Goal: Information Seeking & Learning: Learn about a topic

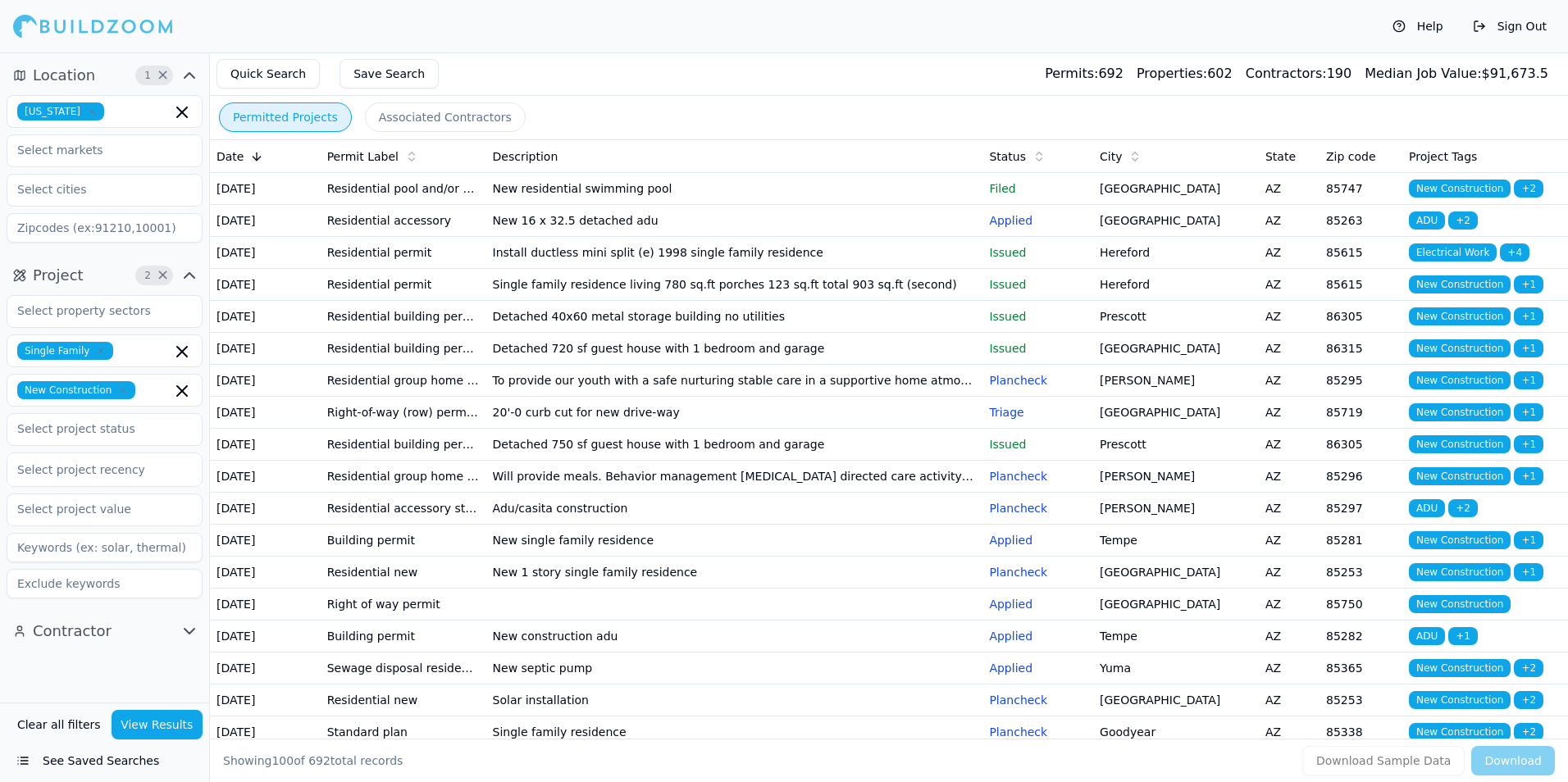
scroll to position [328, 0]
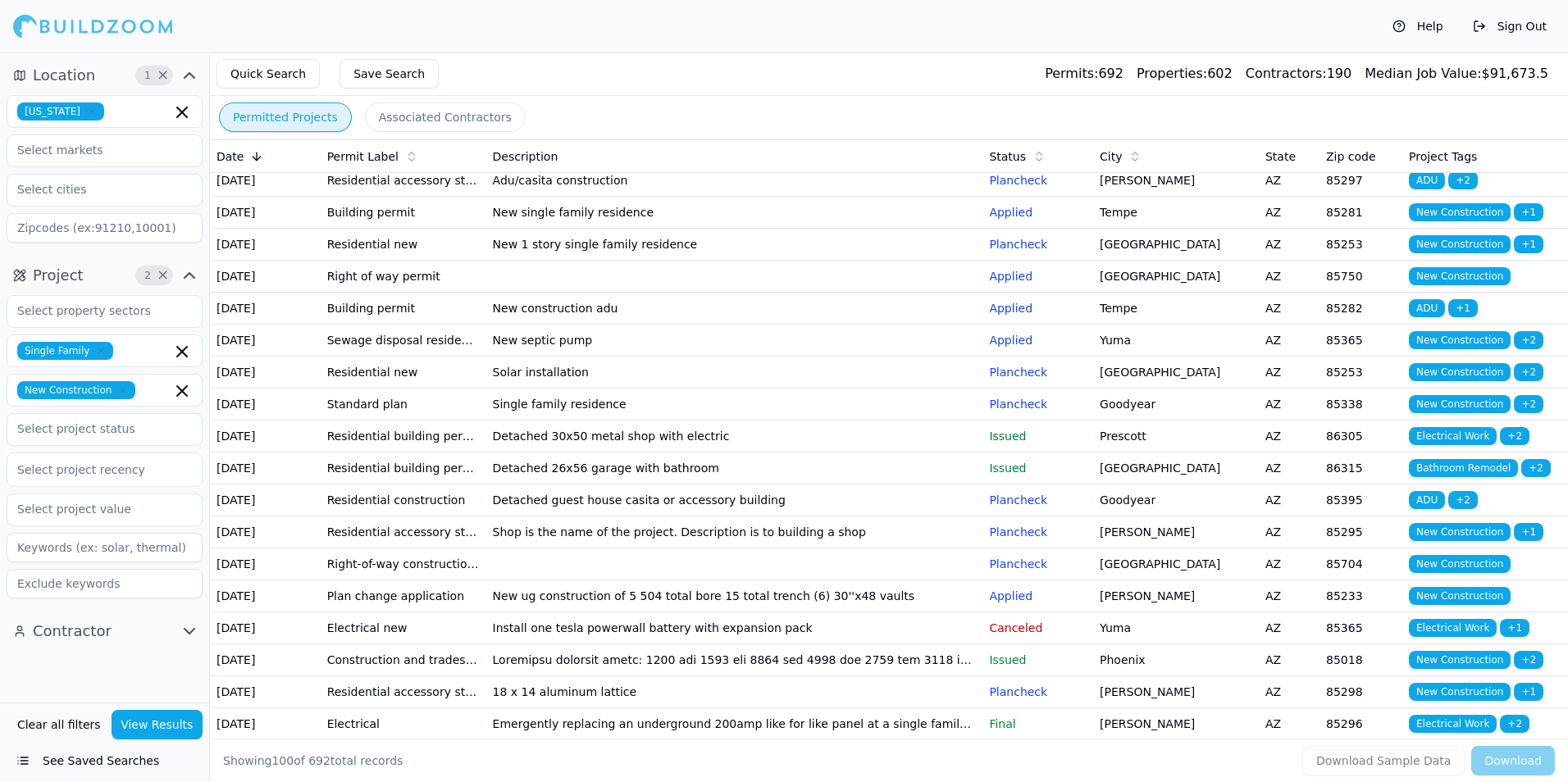
click at [778, 260] on td "New 1 story single family residence" at bounding box center [735, 245] width 497 height 32
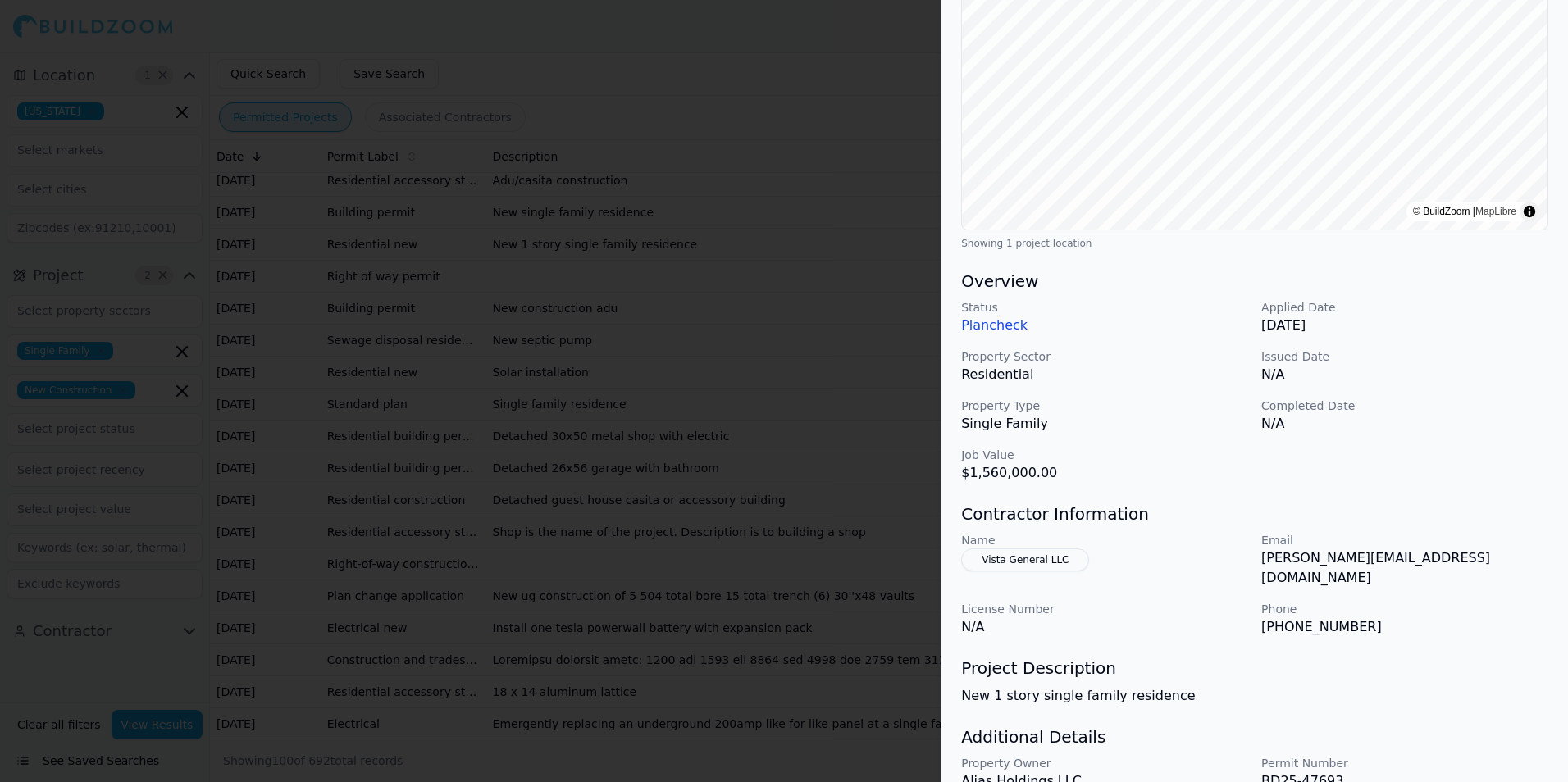
scroll to position [0, 0]
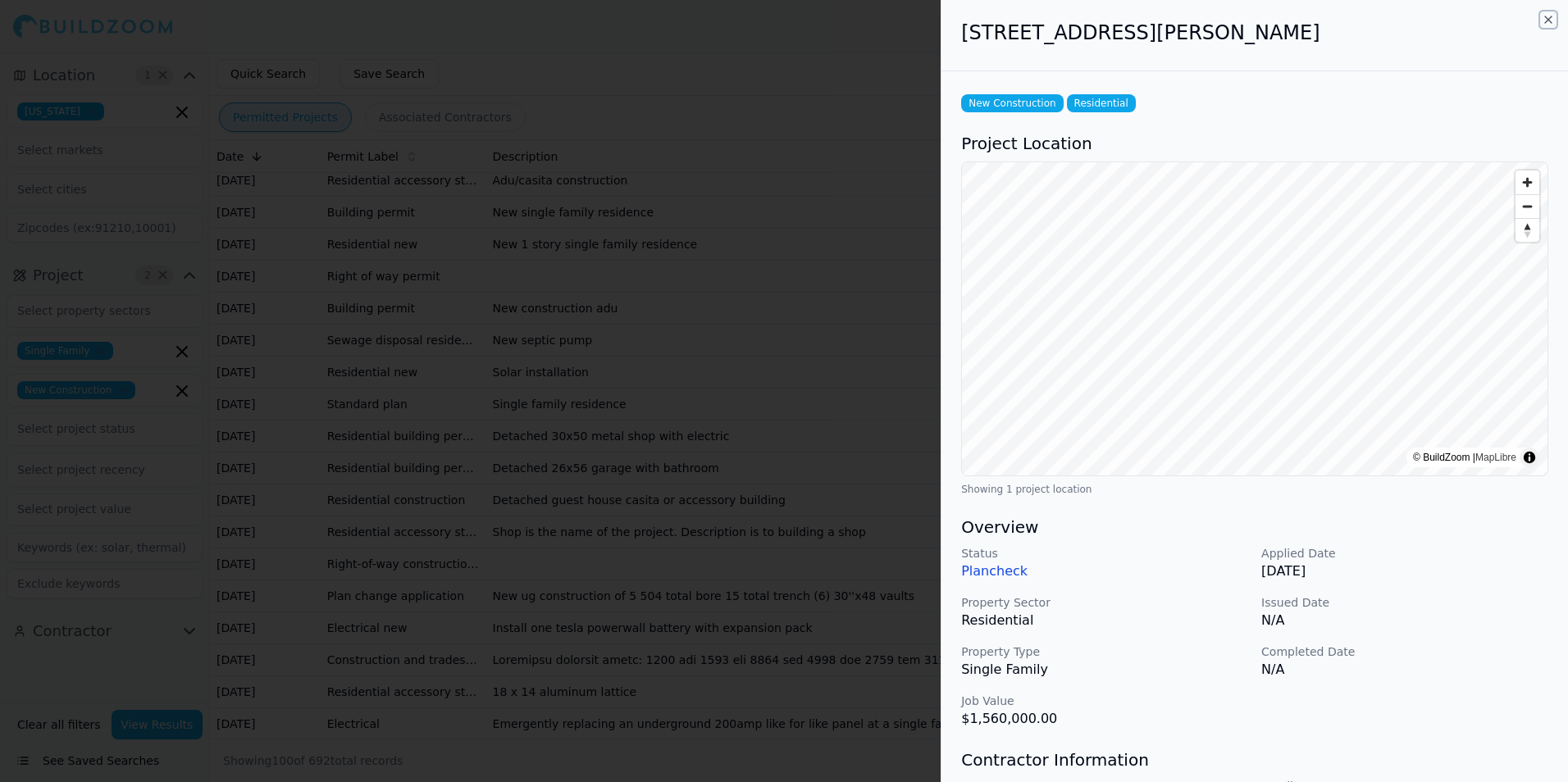
click at [1547, 19] on icon "button" at bounding box center [1548, 20] width 7 height 7
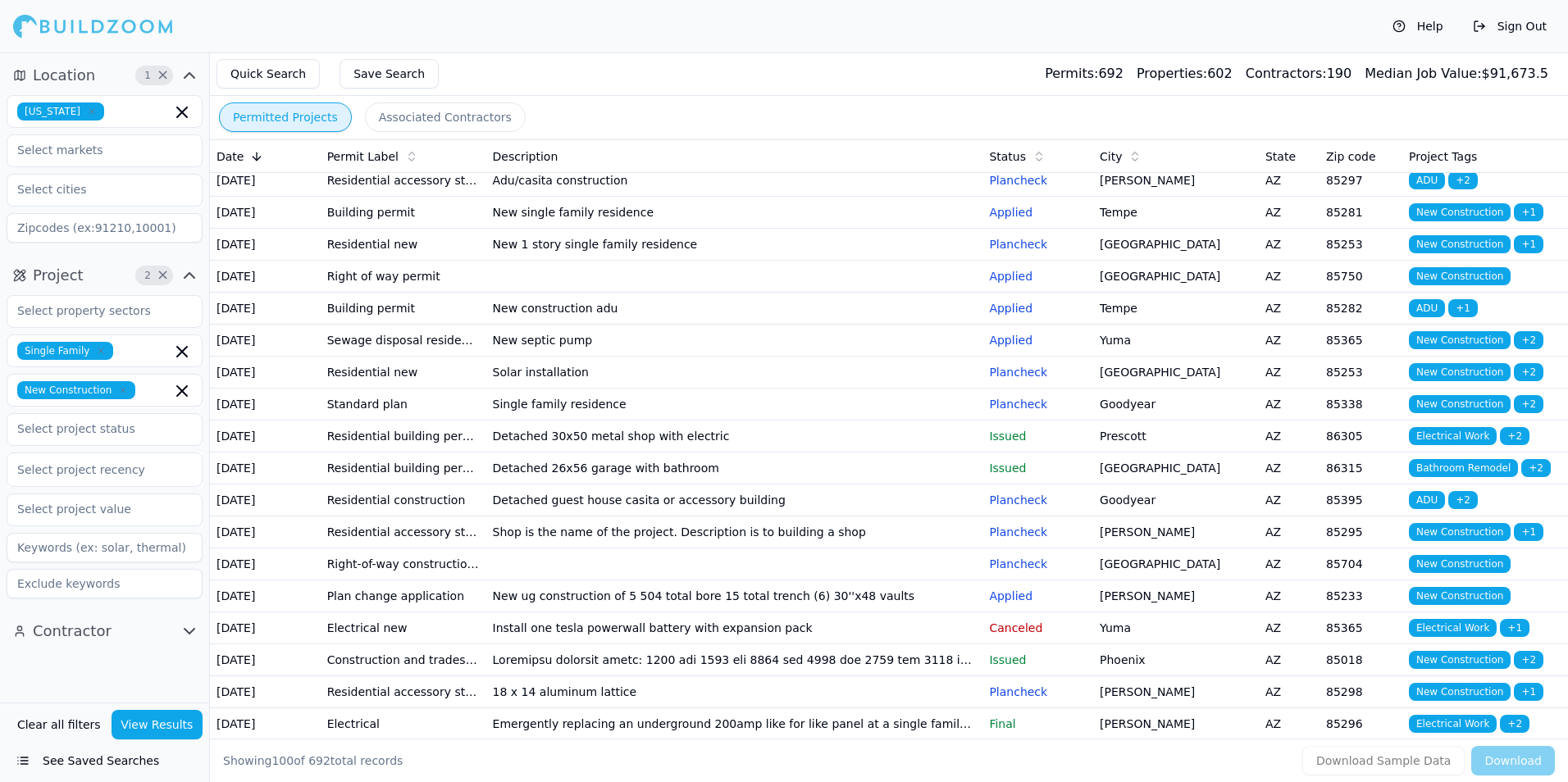
click at [880, 389] on td "Solar installation" at bounding box center [735, 372] width 497 height 32
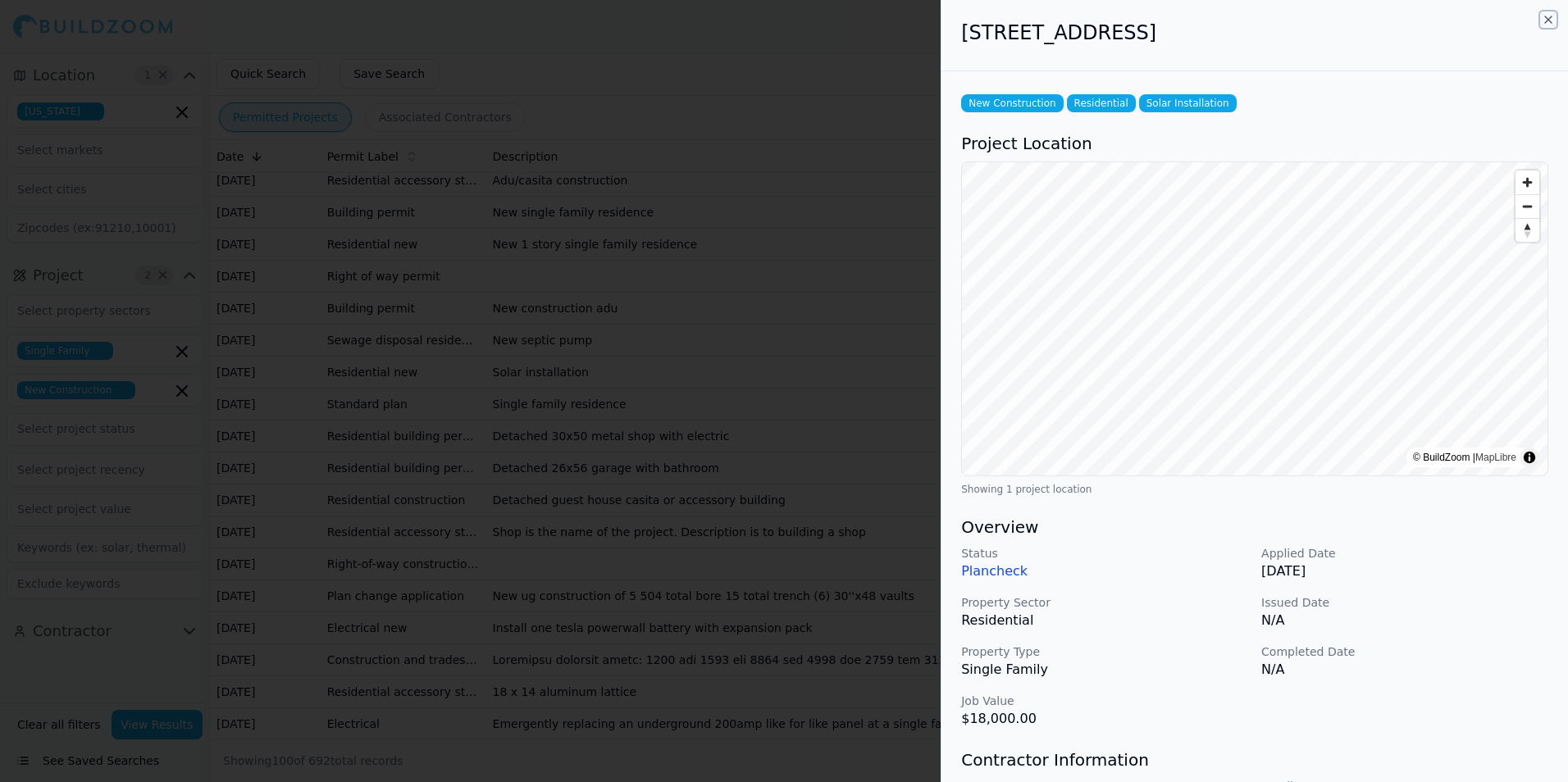
click at [1549, 21] on icon "button" at bounding box center [1548, 20] width 7 height 7
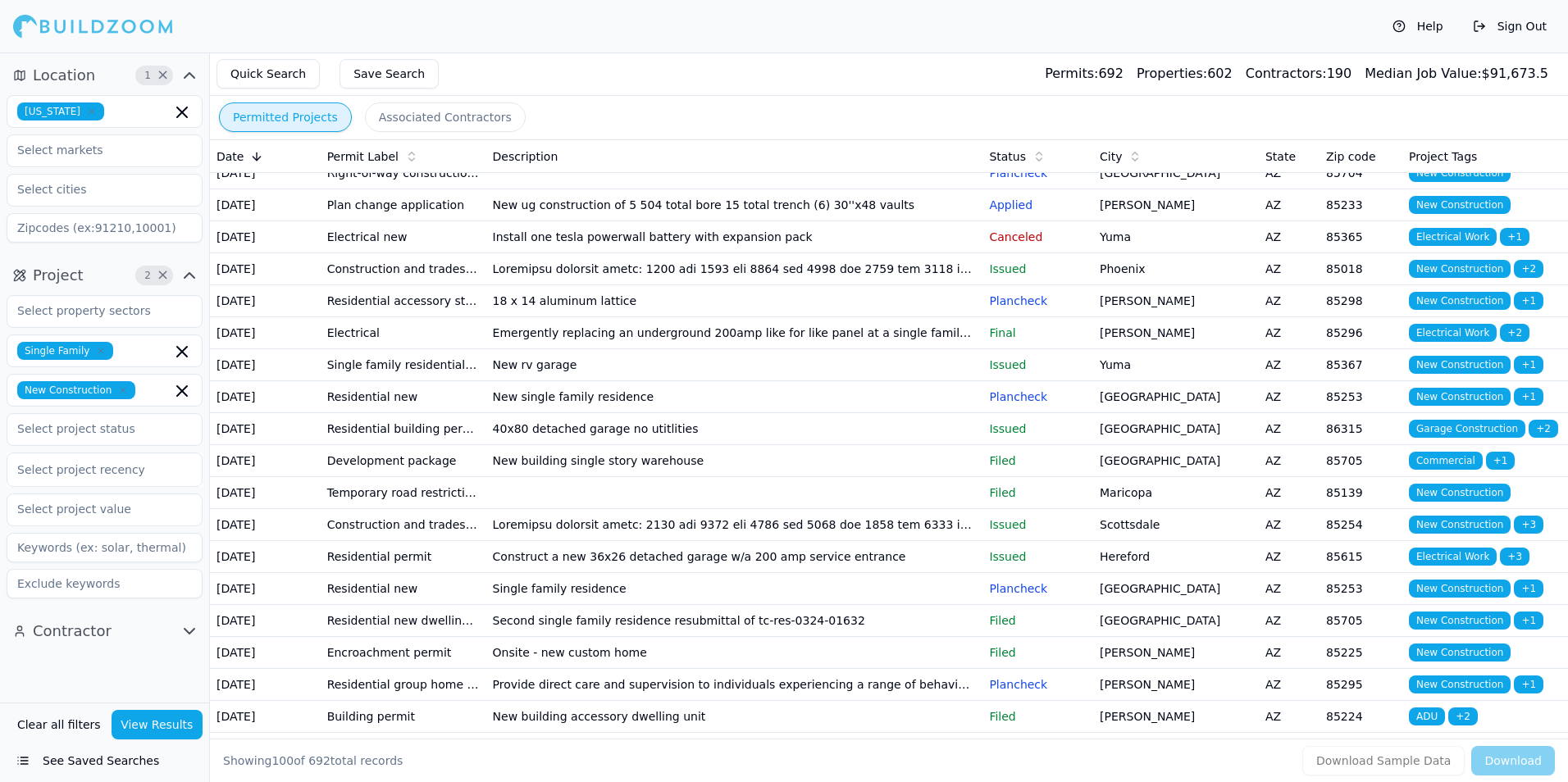
scroll to position [738, 0]
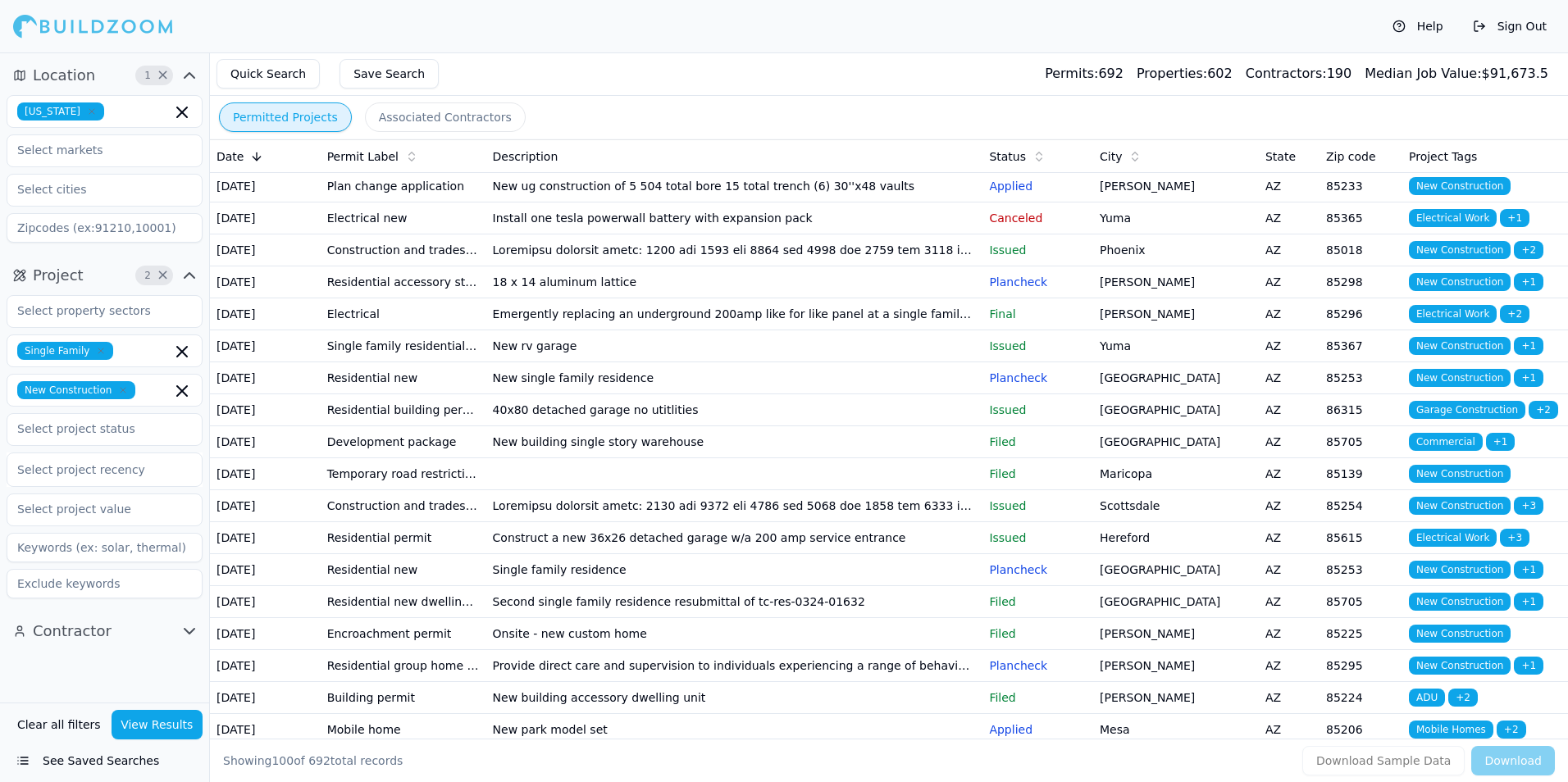
click at [983, 139] on td "Plancheck" at bounding box center [1037, 123] width 111 height 32
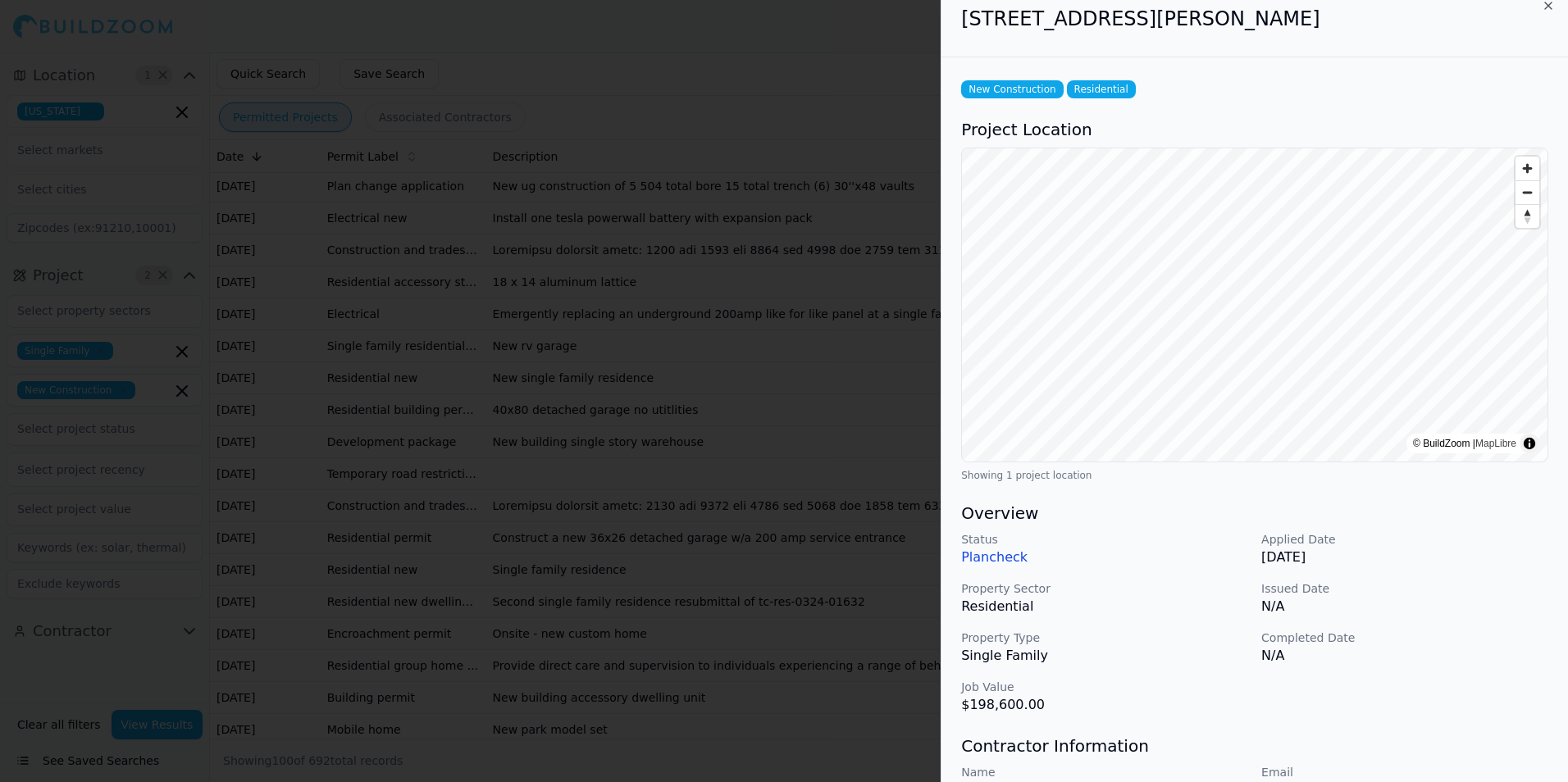
scroll to position [0, 0]
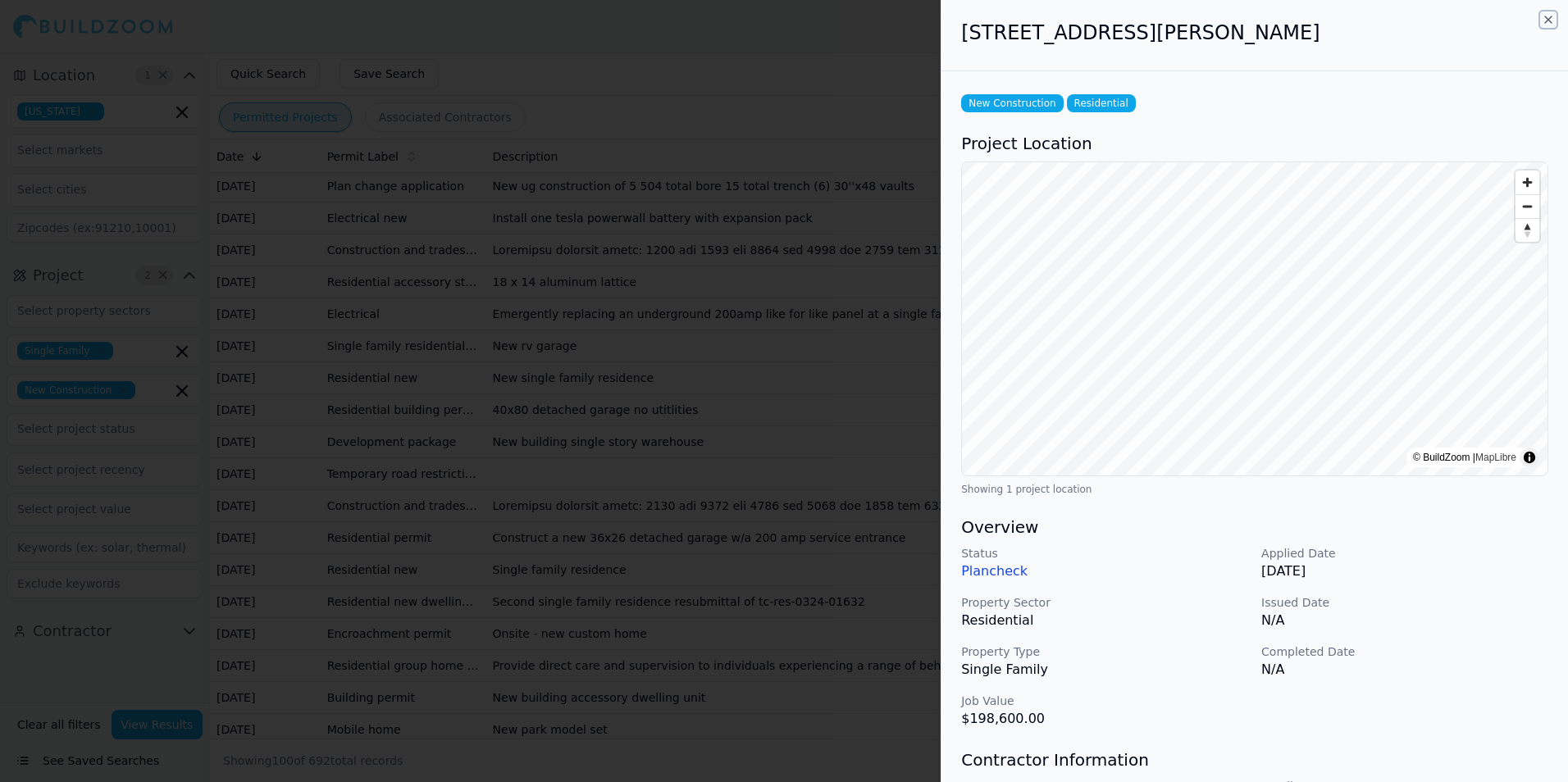
drag, startPoint x: 1549, startPoint y: 20, endPoint x: 1542, endPoint y: 33, distance: 14.8
click at [1550, 21] on icon "button" at bounding box center [1547, 19] width 13 height 13
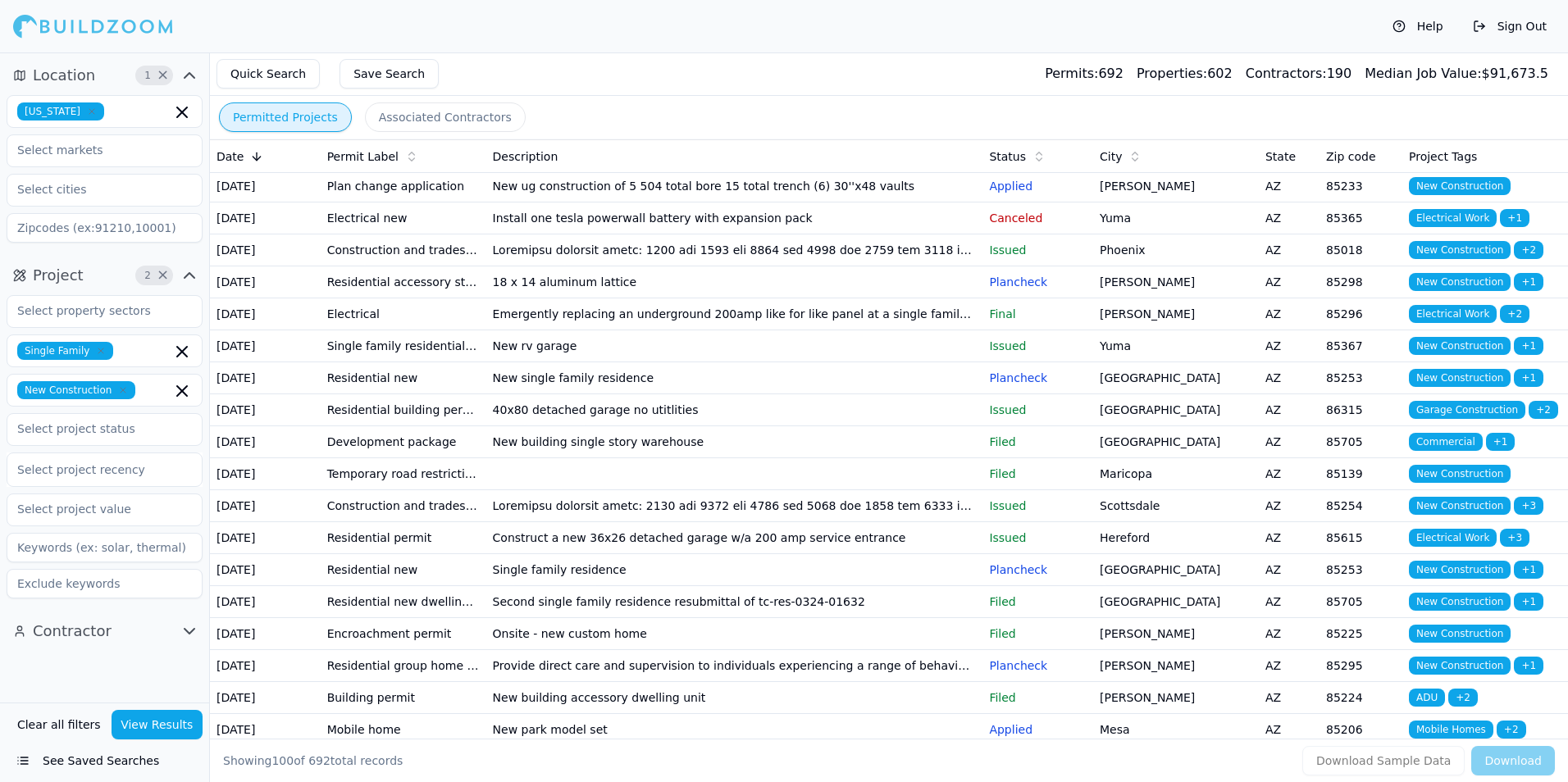
click at [1140, 171] on td "[GEOGRAPHIC_DATA]" at bounding box center [1176, 154] width 166 height 32
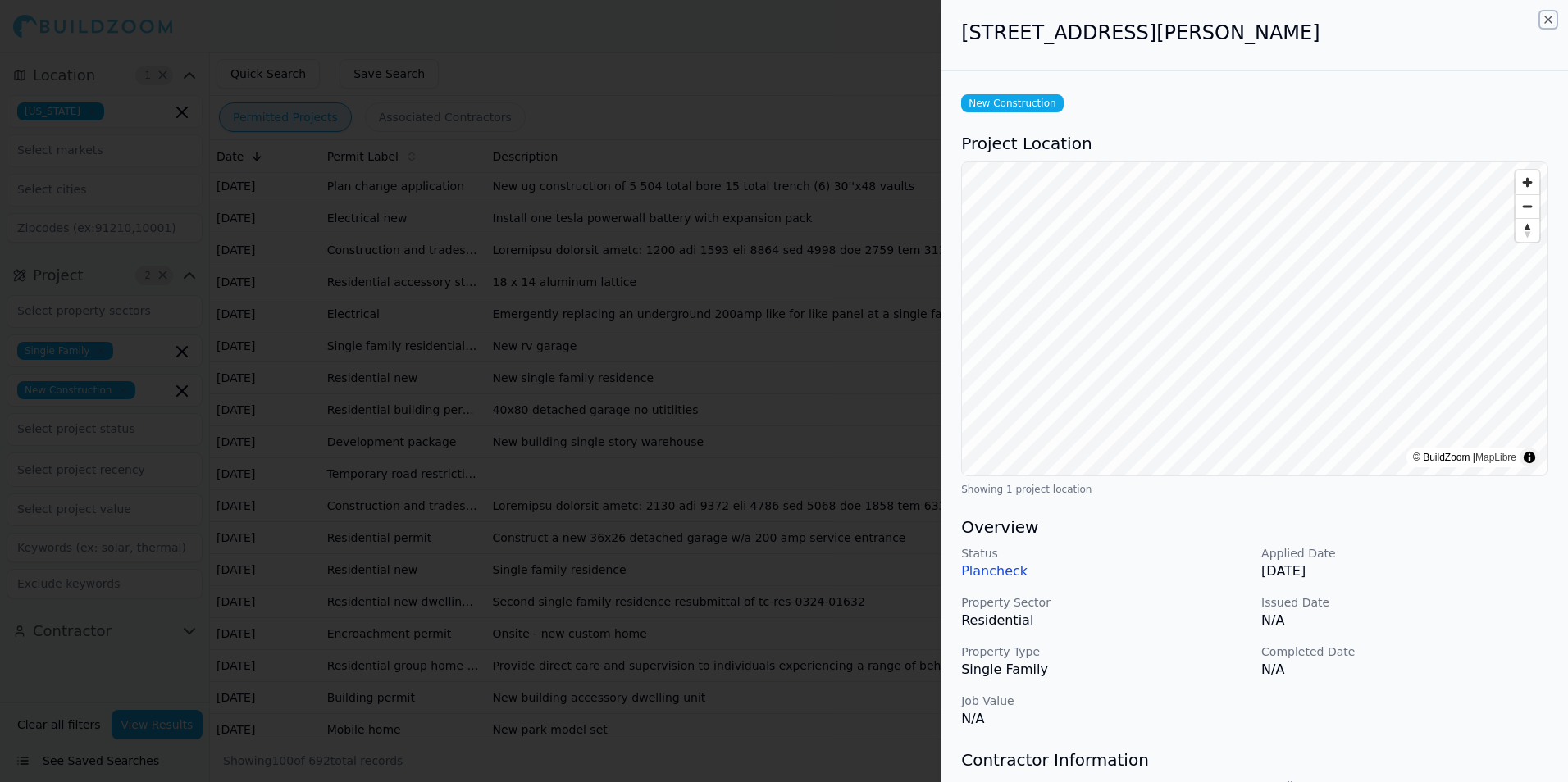
click at [1547, 22] on icon "button" at bounding box center [1547, 19] width 13 height 13
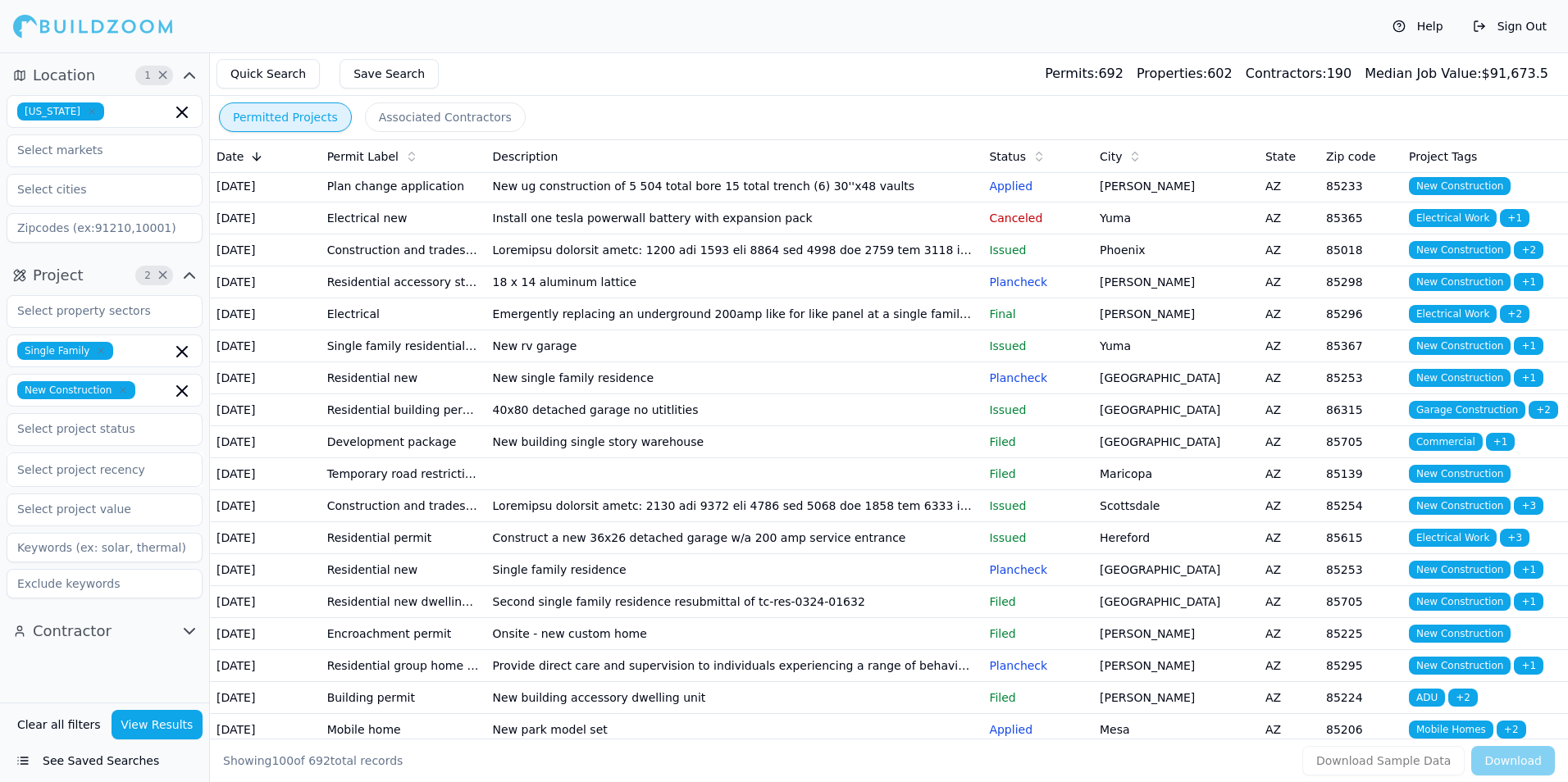
click at [1161, 202] on td "[PERSON_NAME]" at bounding box center [1176, 187] width 166 height 32
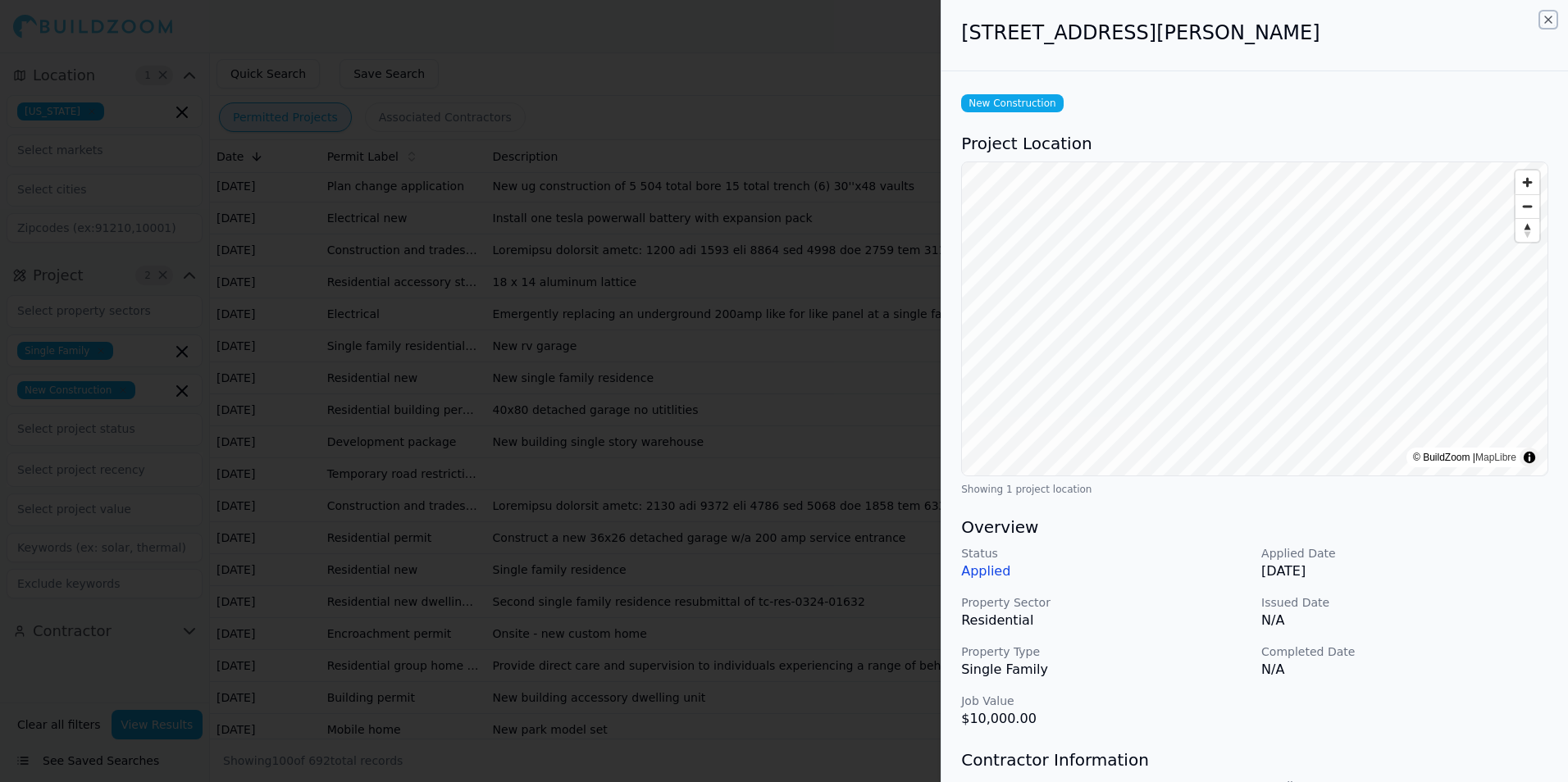
click at [1547, 18] on icon "button" at bounding box center [1547, 19] width 13 height 13
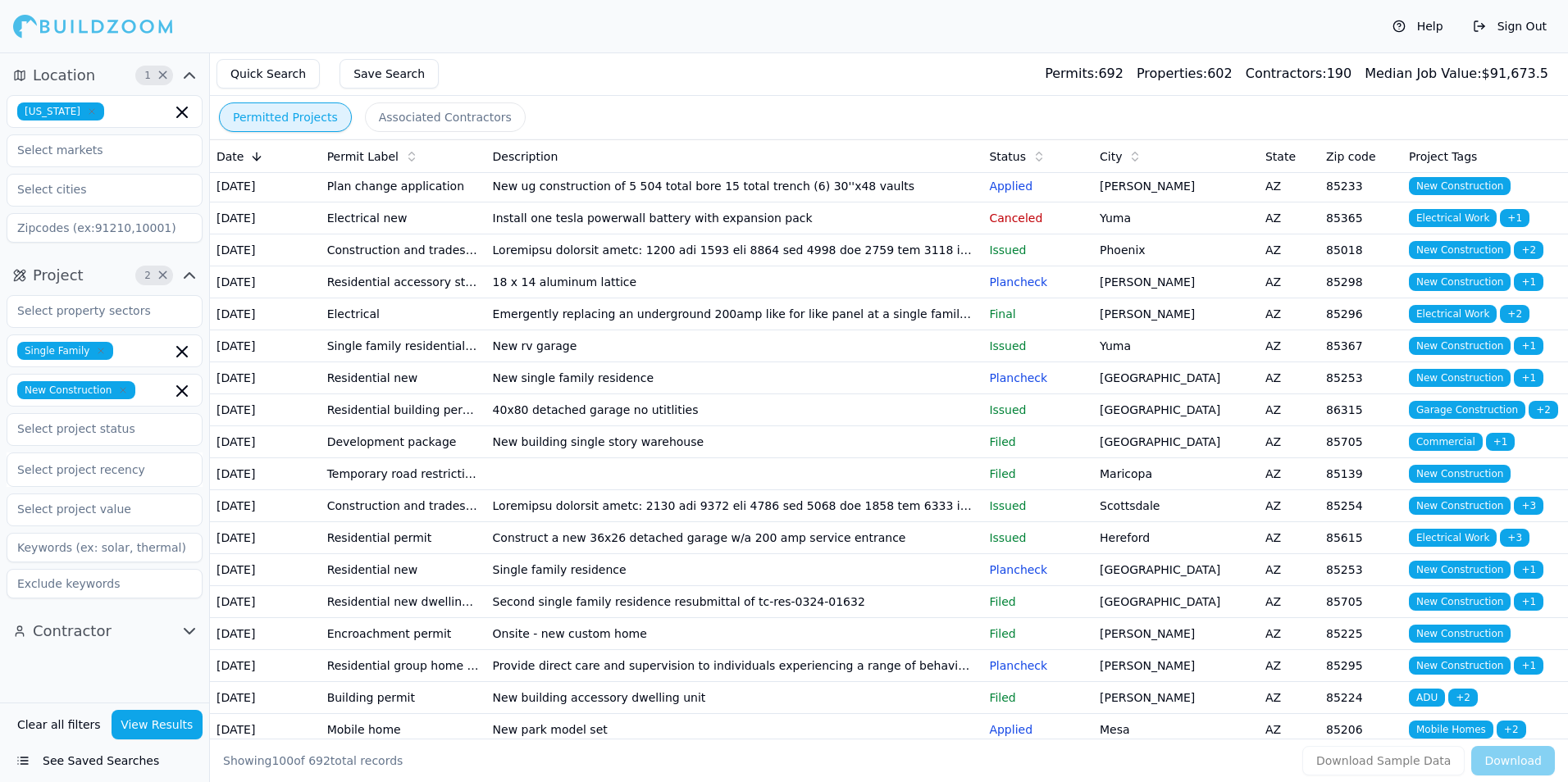
scroll to position [820, 0]
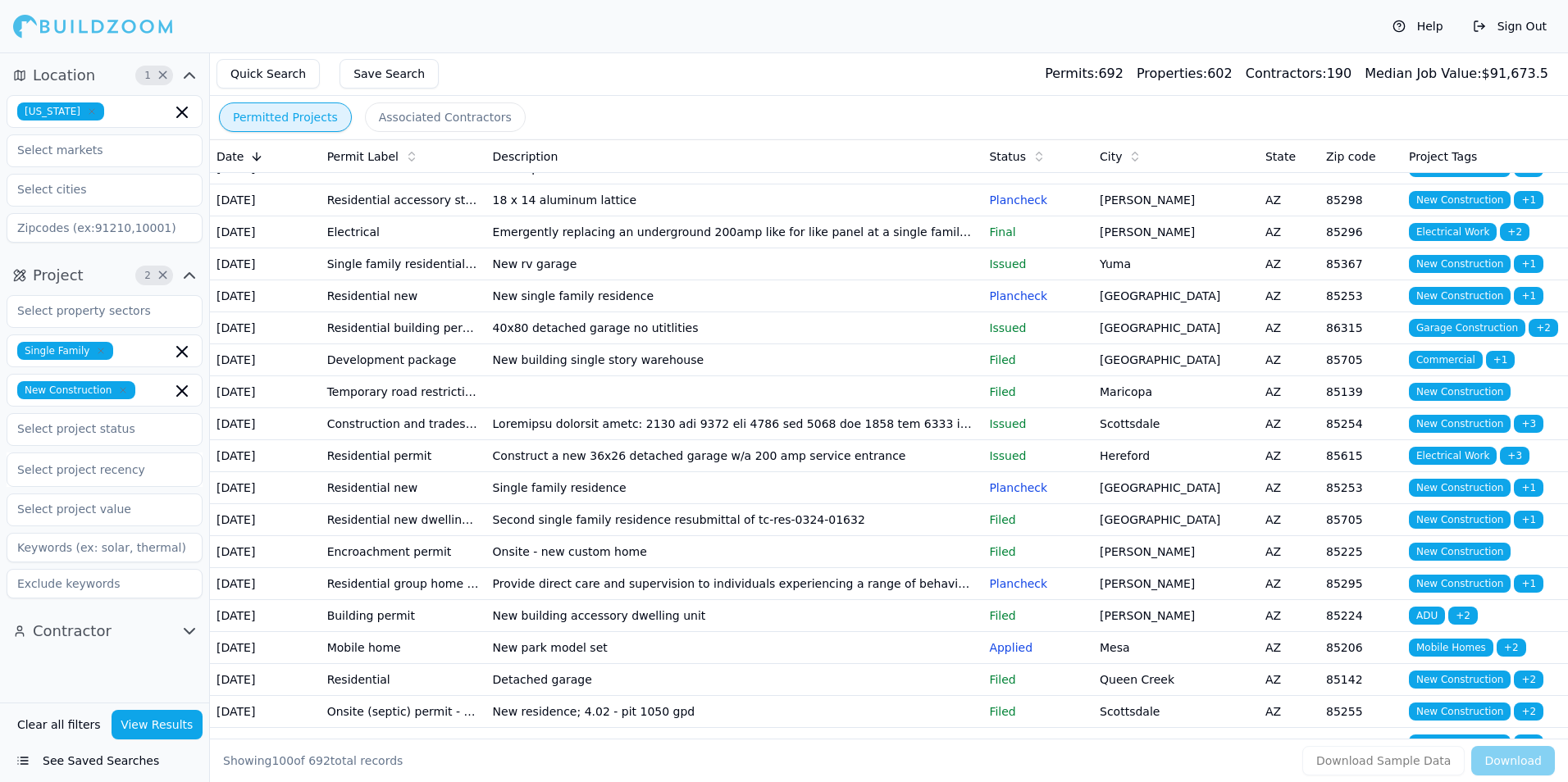
click at [1194, 185] on td "Phoenix" at bounding box center [1176, 168] width 166 height 32
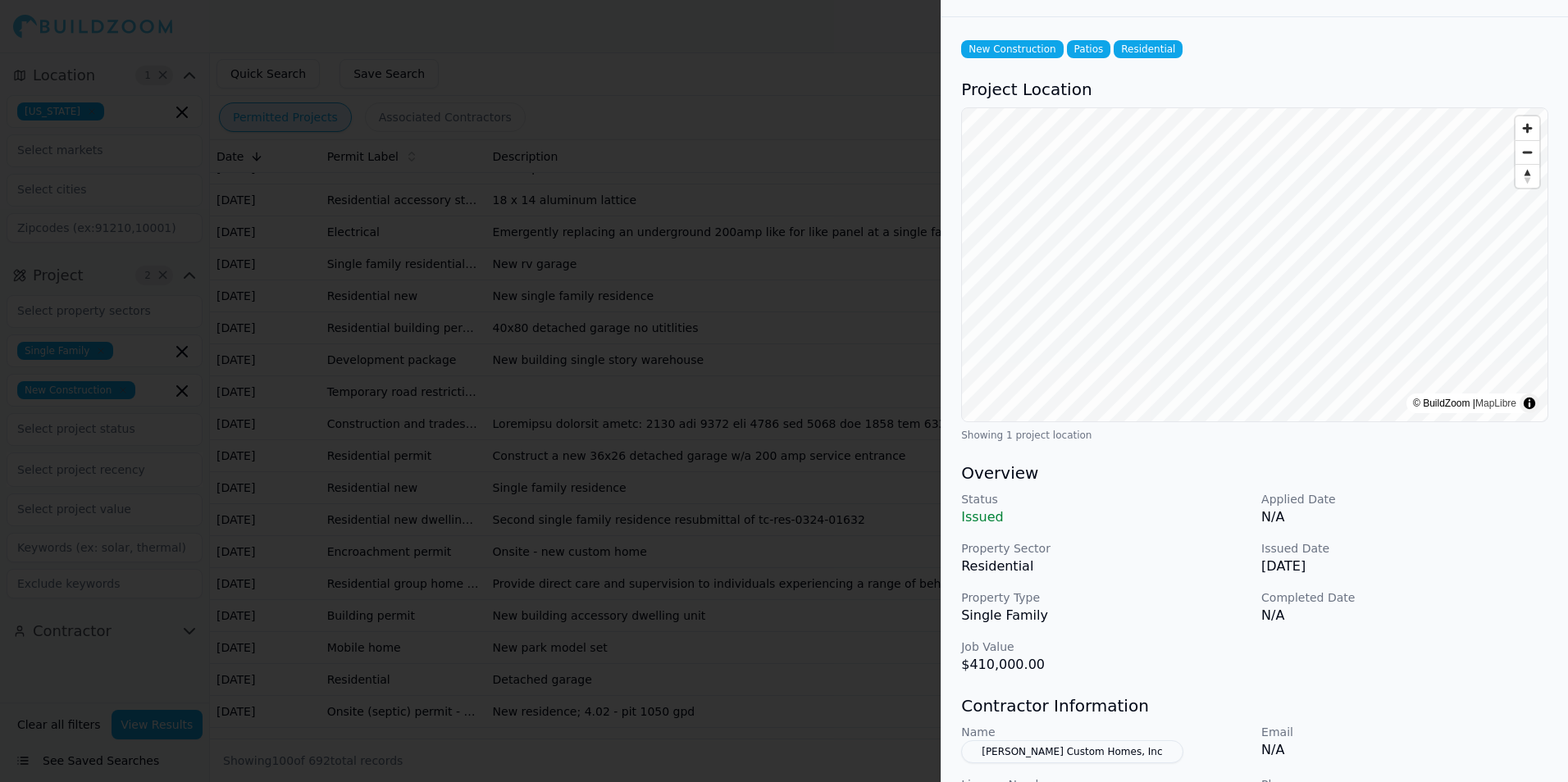
scroll to position [0, 0]
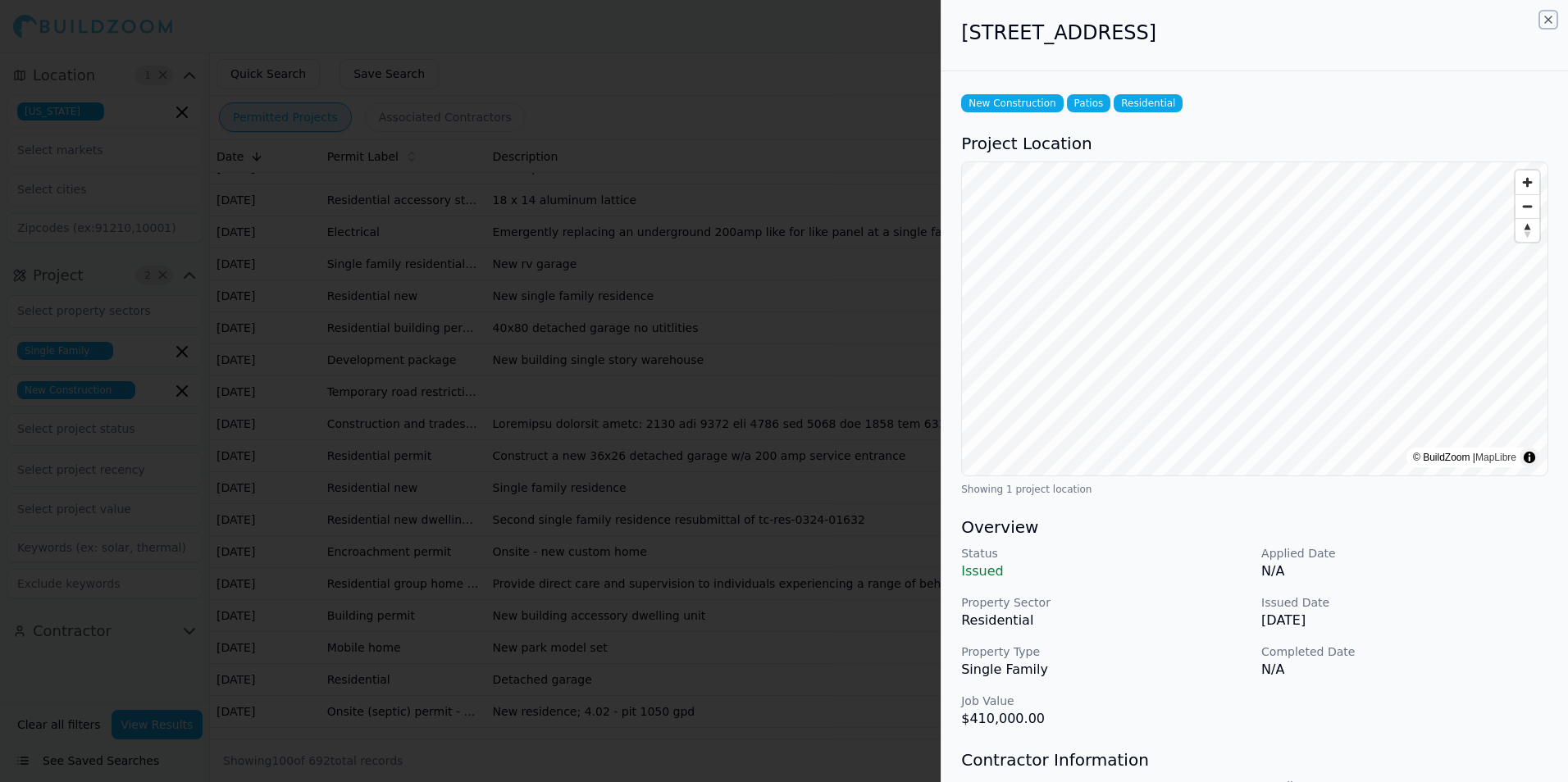
click at [1544, 17] on icon "button" at bounding box center [1547, 19] width 13 height 13
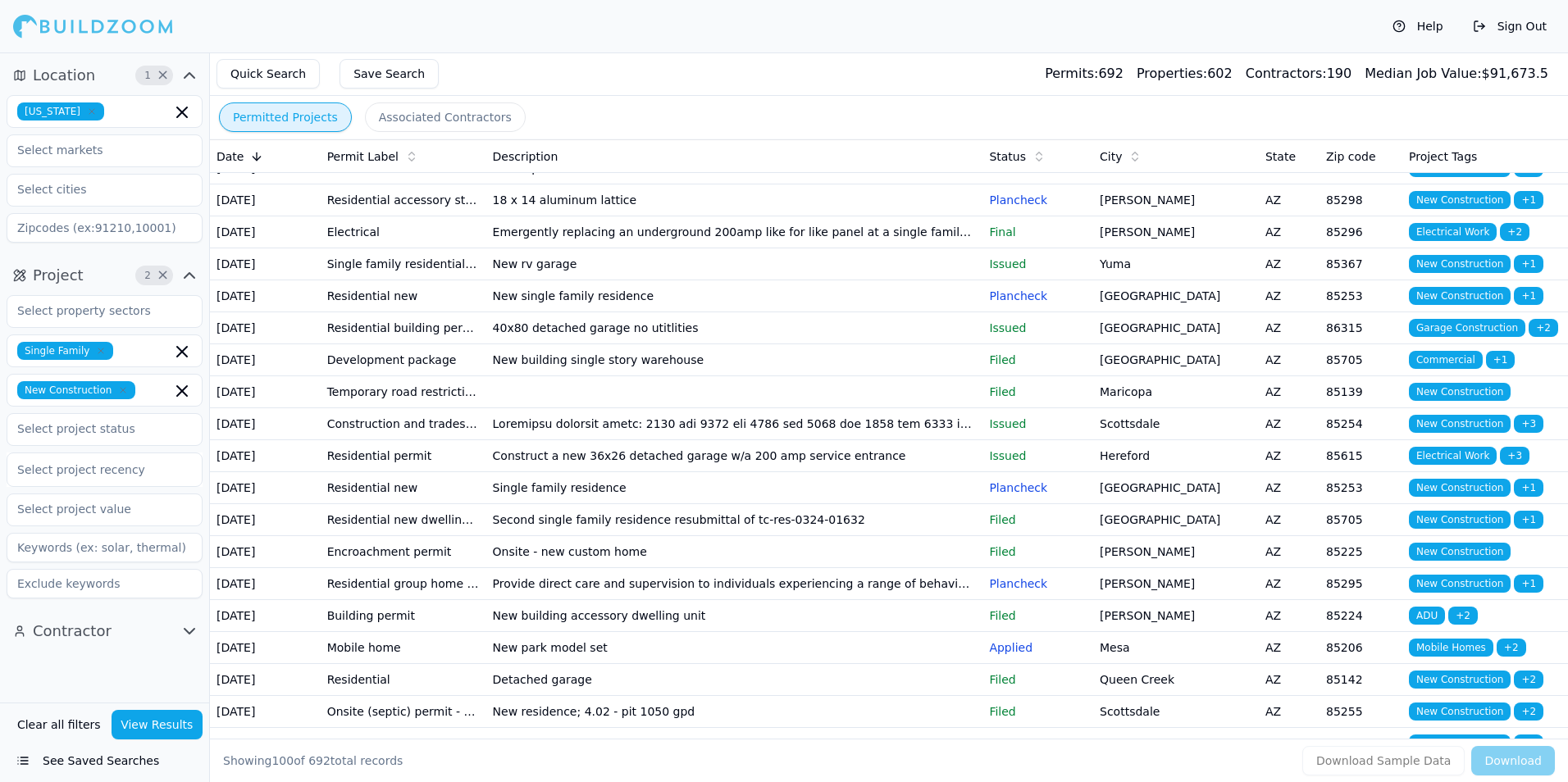
click at [910, 312] on td "New single family residence" at bounding box center [735, 297] width 497 height 32
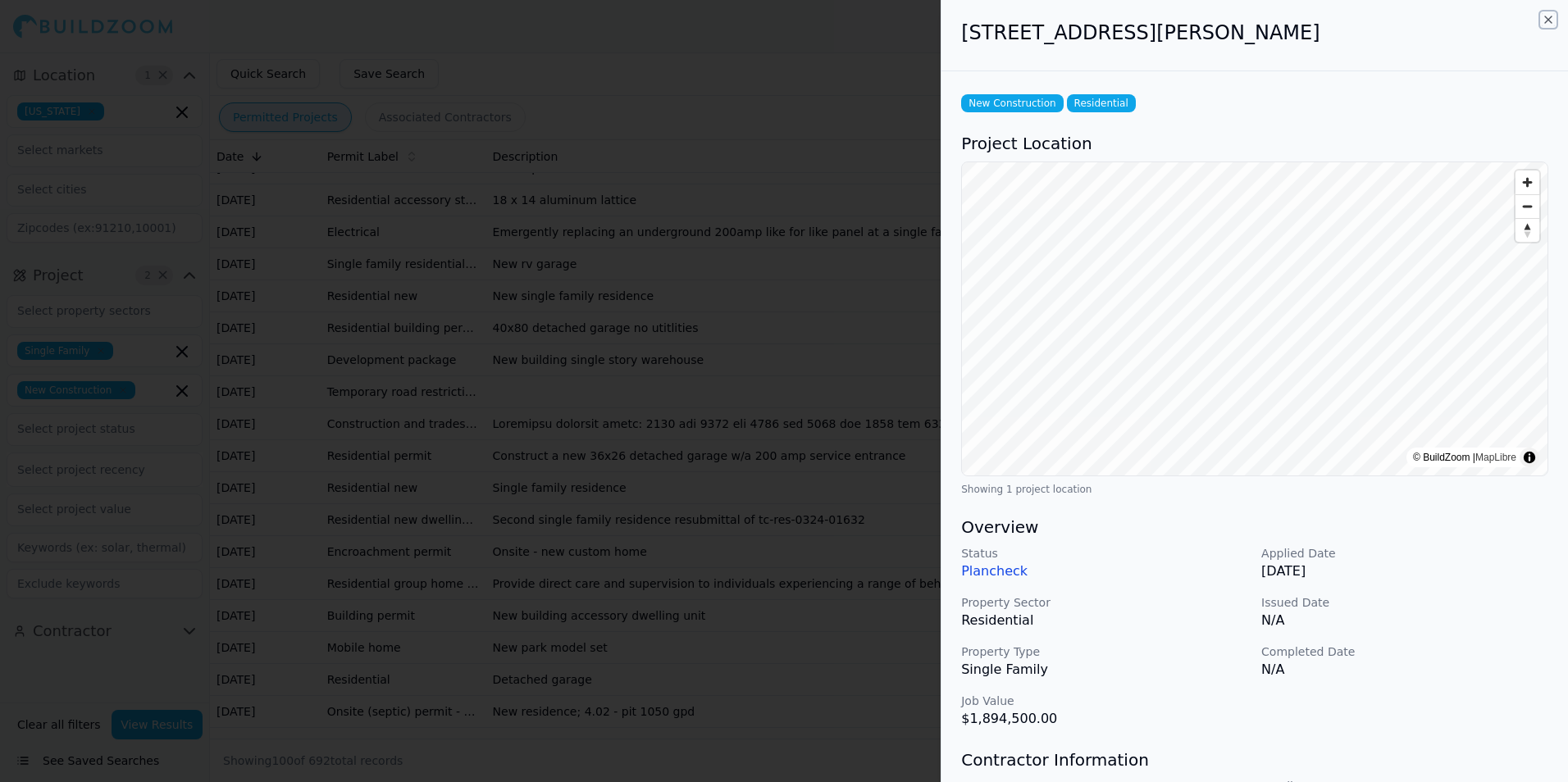
click at [1551, 17] on icon "button" at bounding box center [1547, 19] width 13 height 13
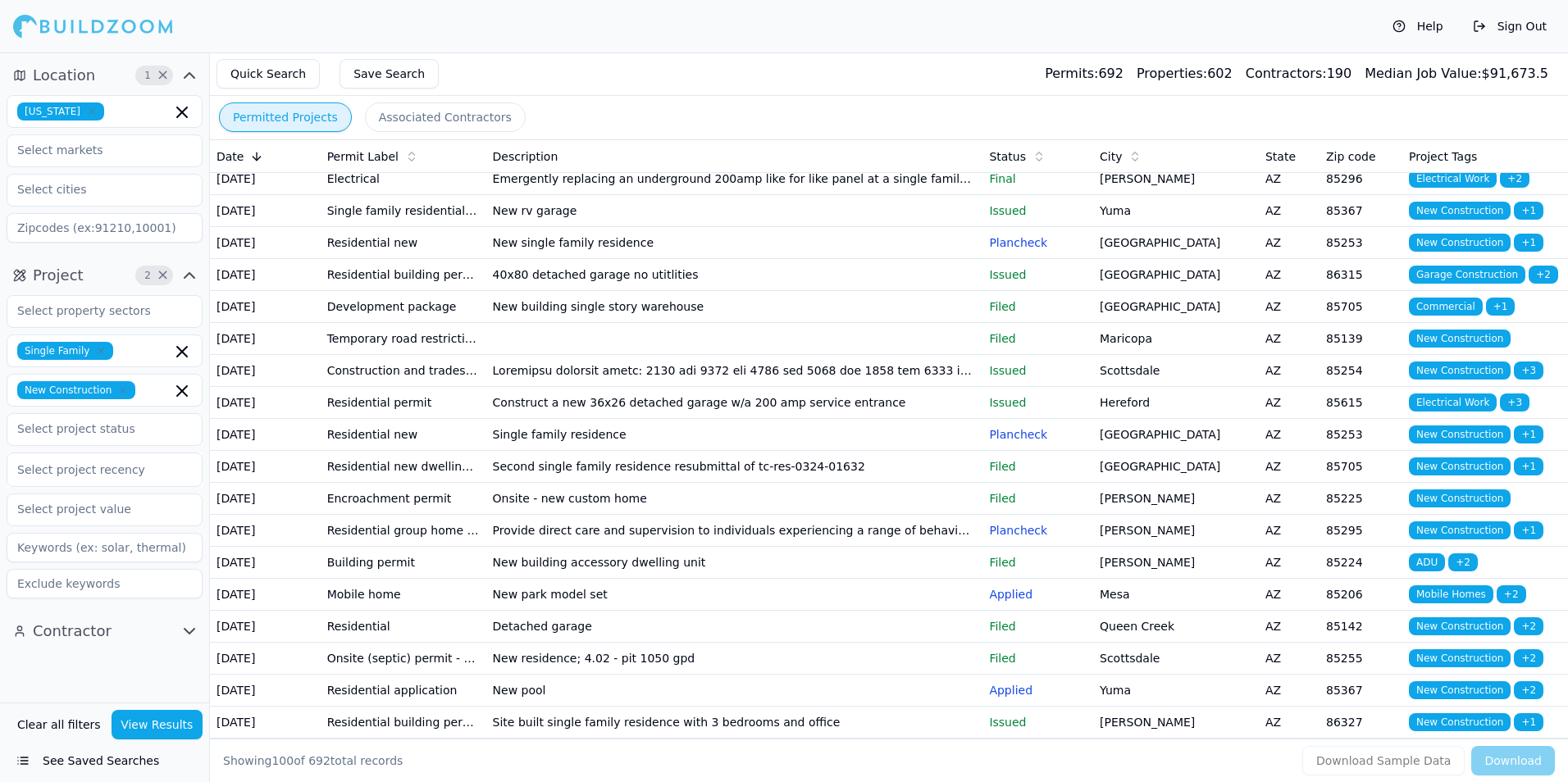
scroll to position [902, 0]
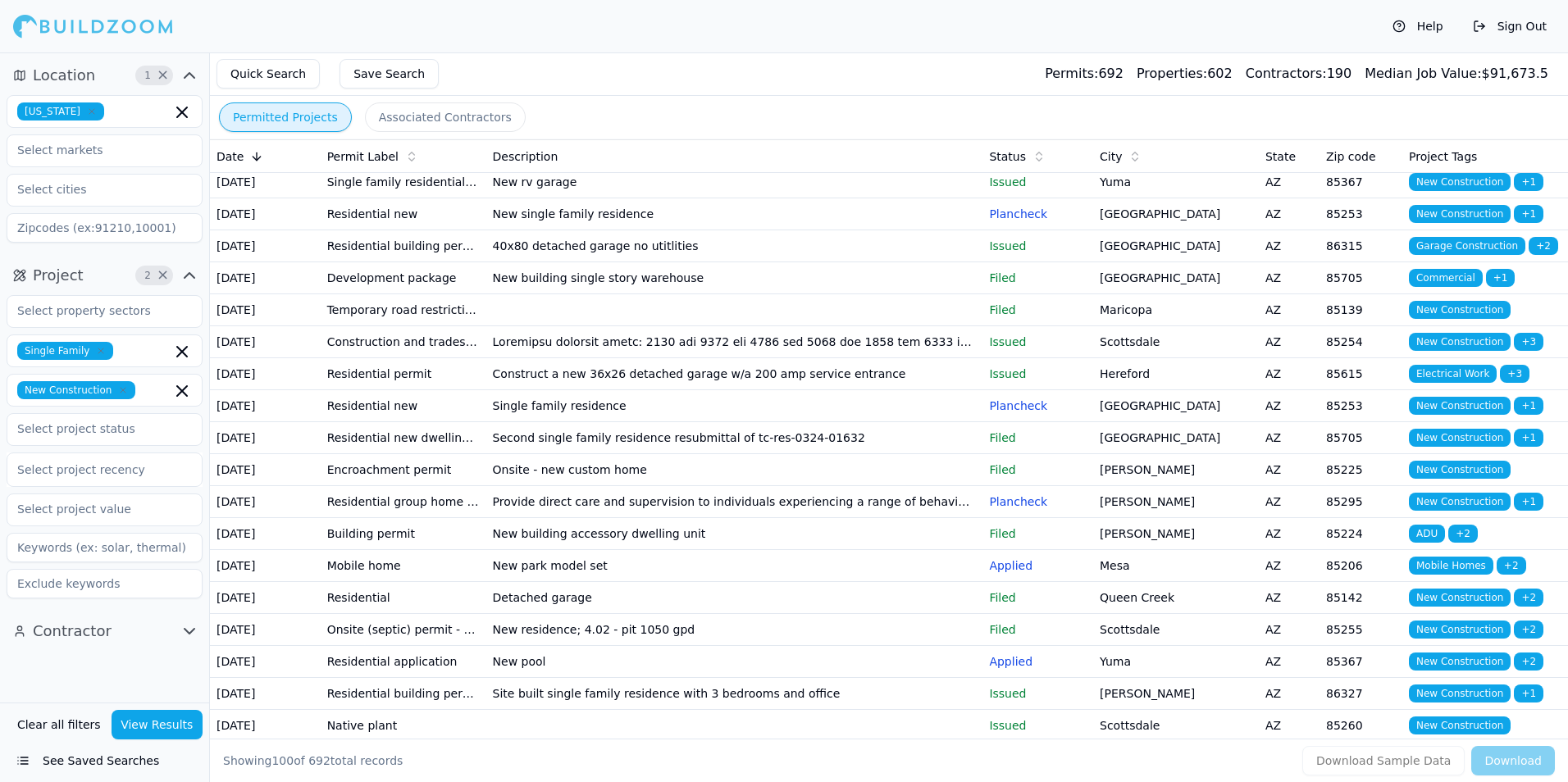
click at [1170, 198] on td "Yuma" at bounding box center [1176, 182] width 166 height 32
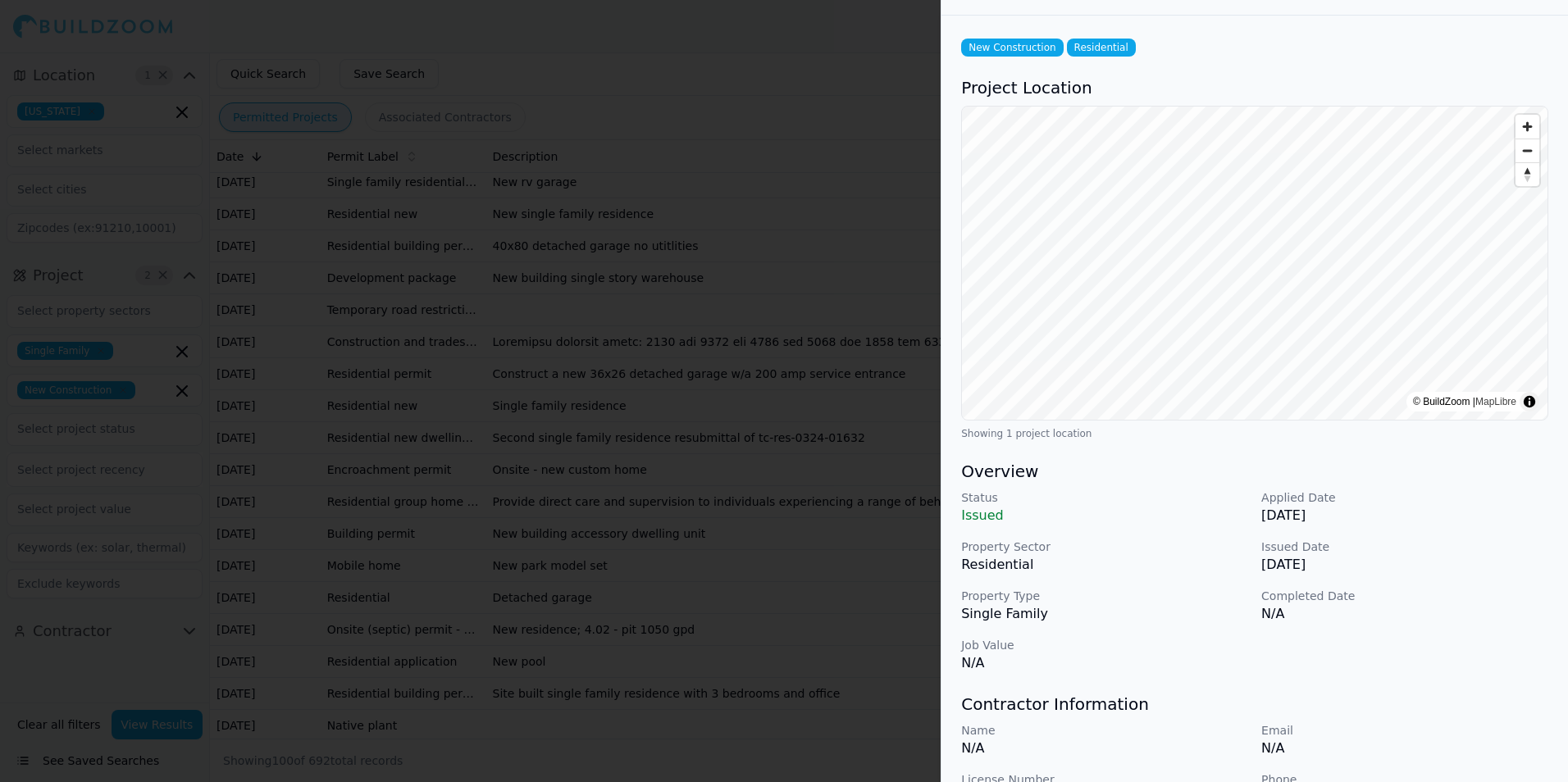
scroll to position [0, 0]
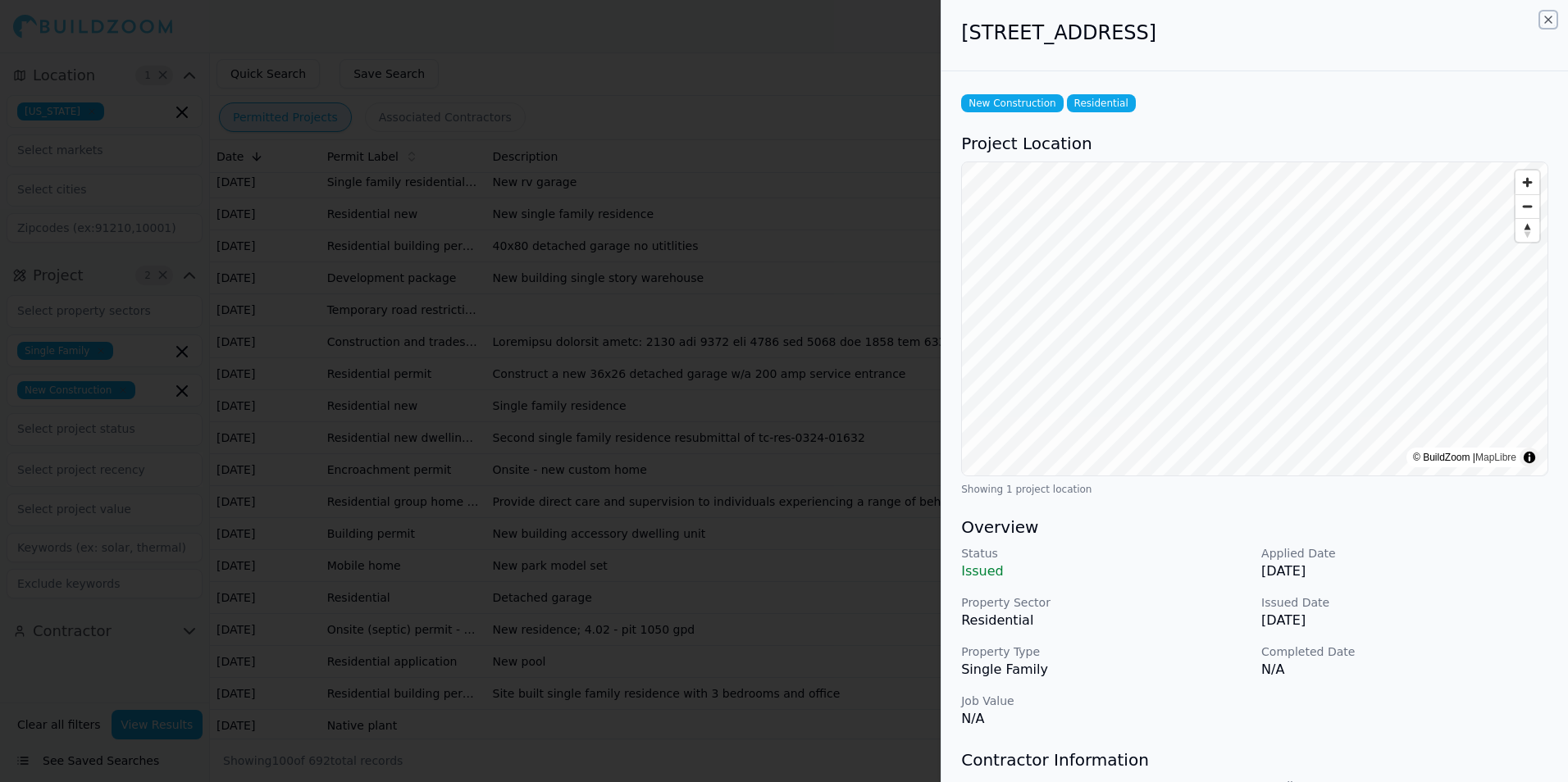
click at [1546, 23] on icon "button" at bounding box center [1547, 19] width 13 height 13
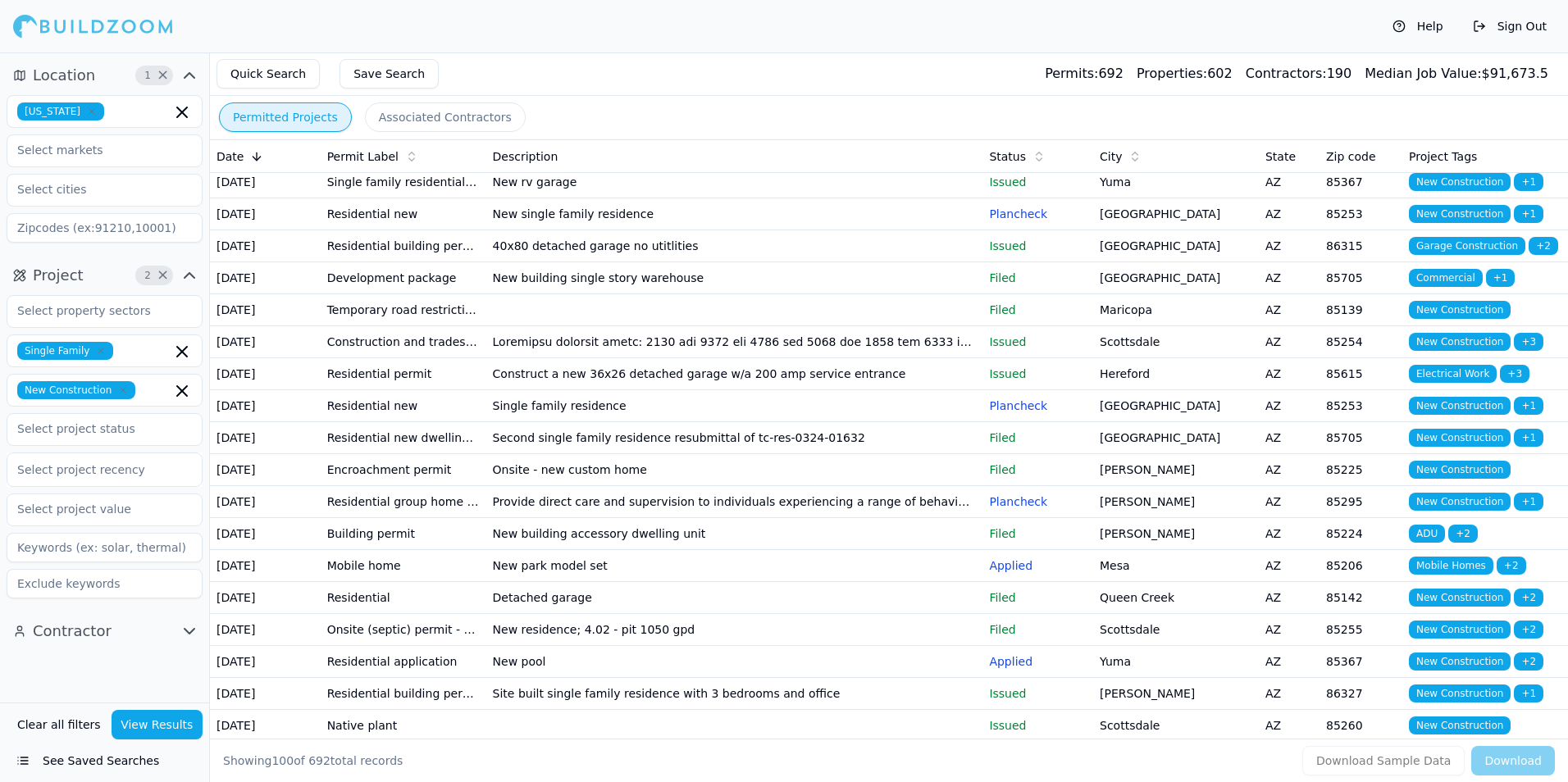
scroll to position [984, 0]
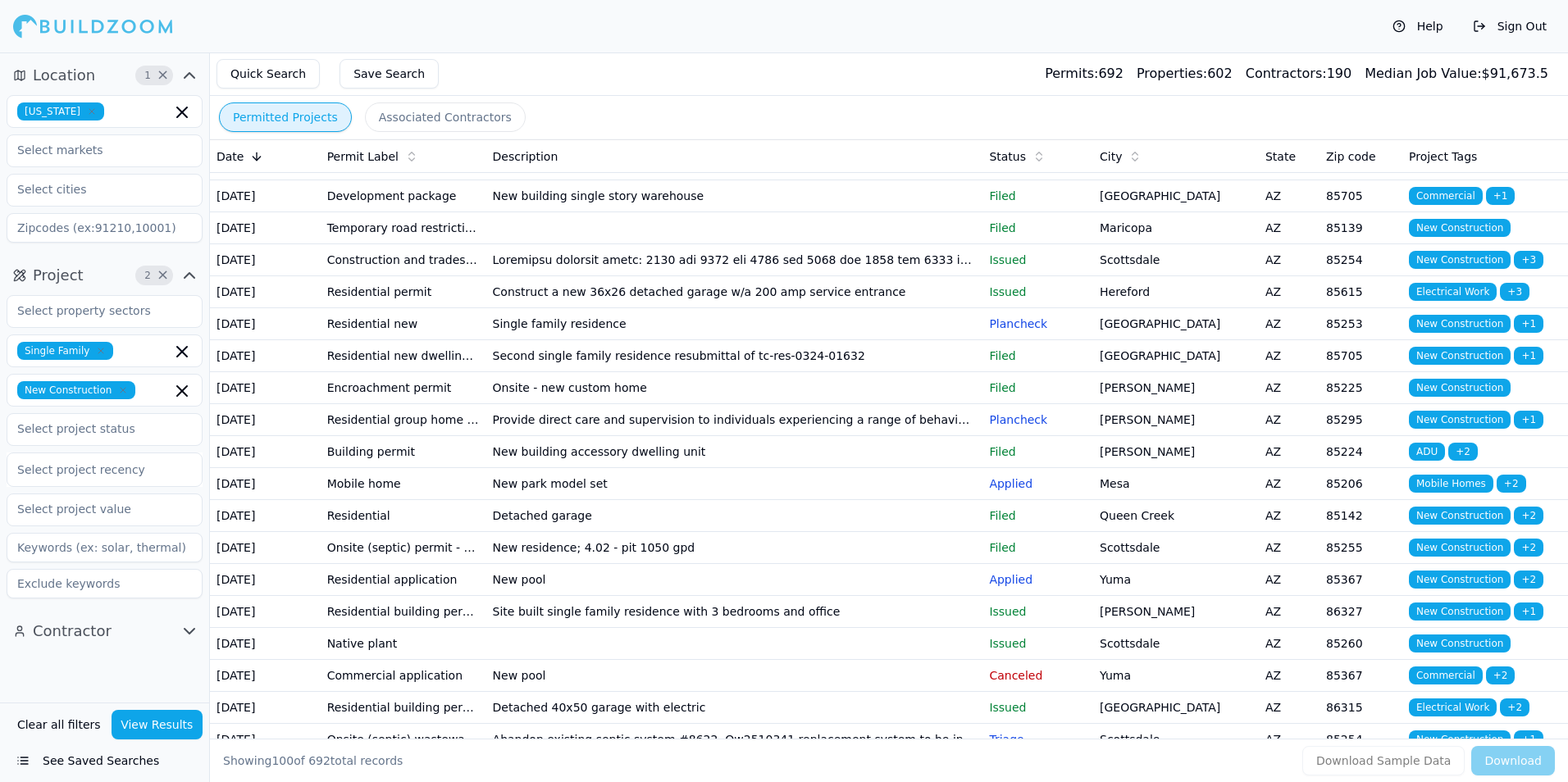
click at [1232, 181] on td "[GEOGRAPHIC_DATA]" at bounding box center [1176, 164] width 166 height 32
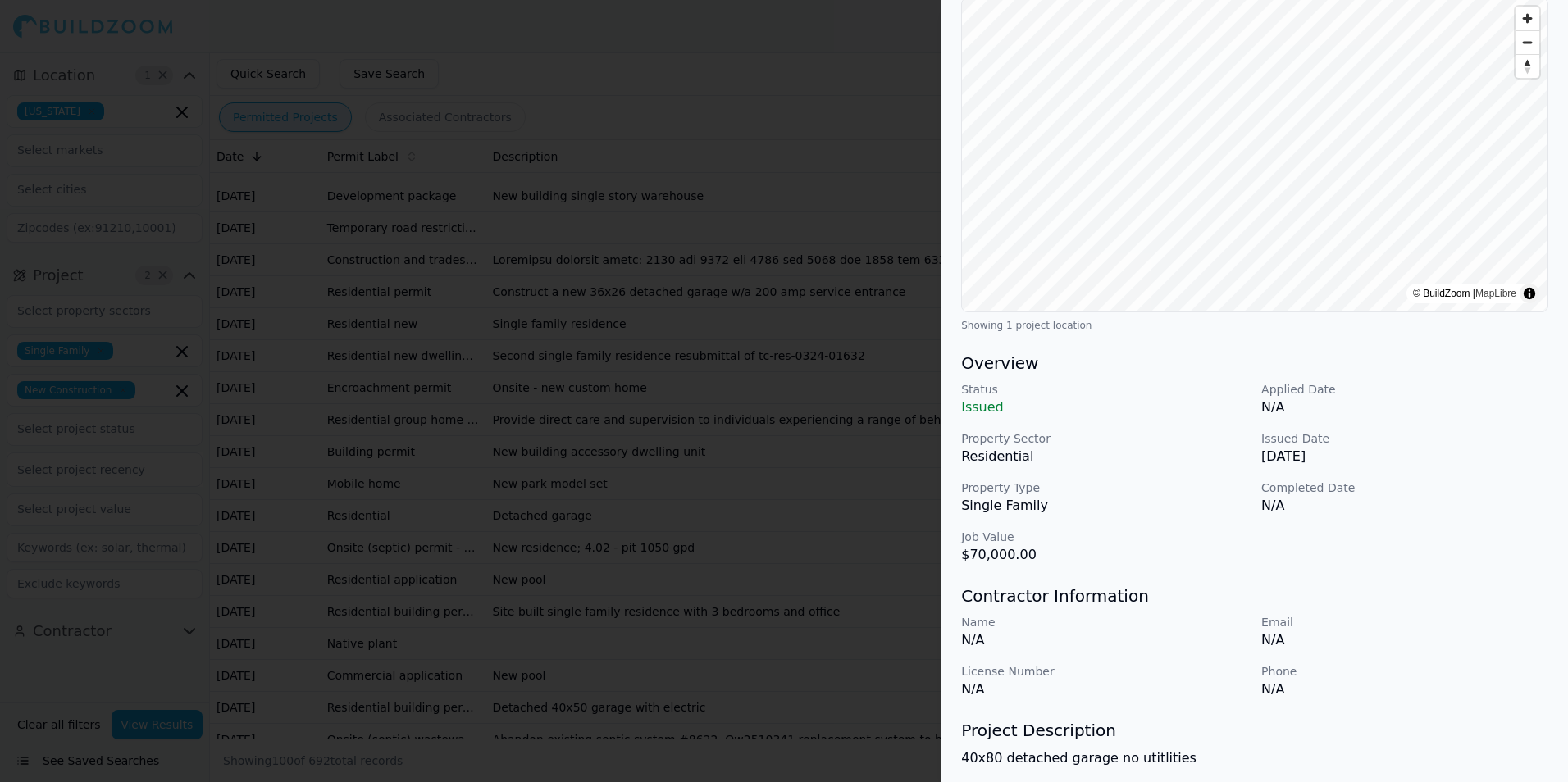
scroll to position [0, 0]
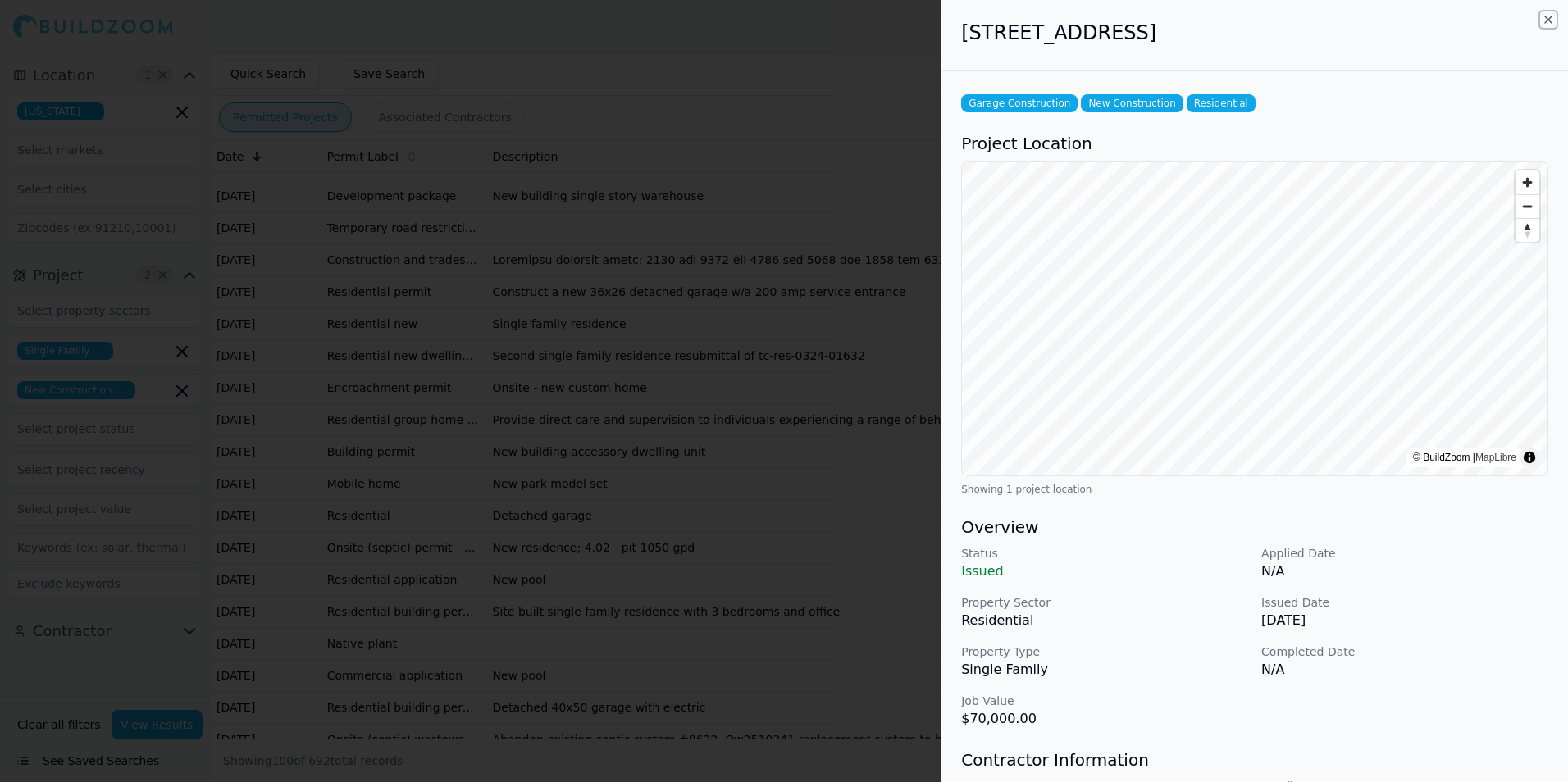
click at [1546, 20] on icon "button" at bounding box center [1547, 19] width 13 height 13
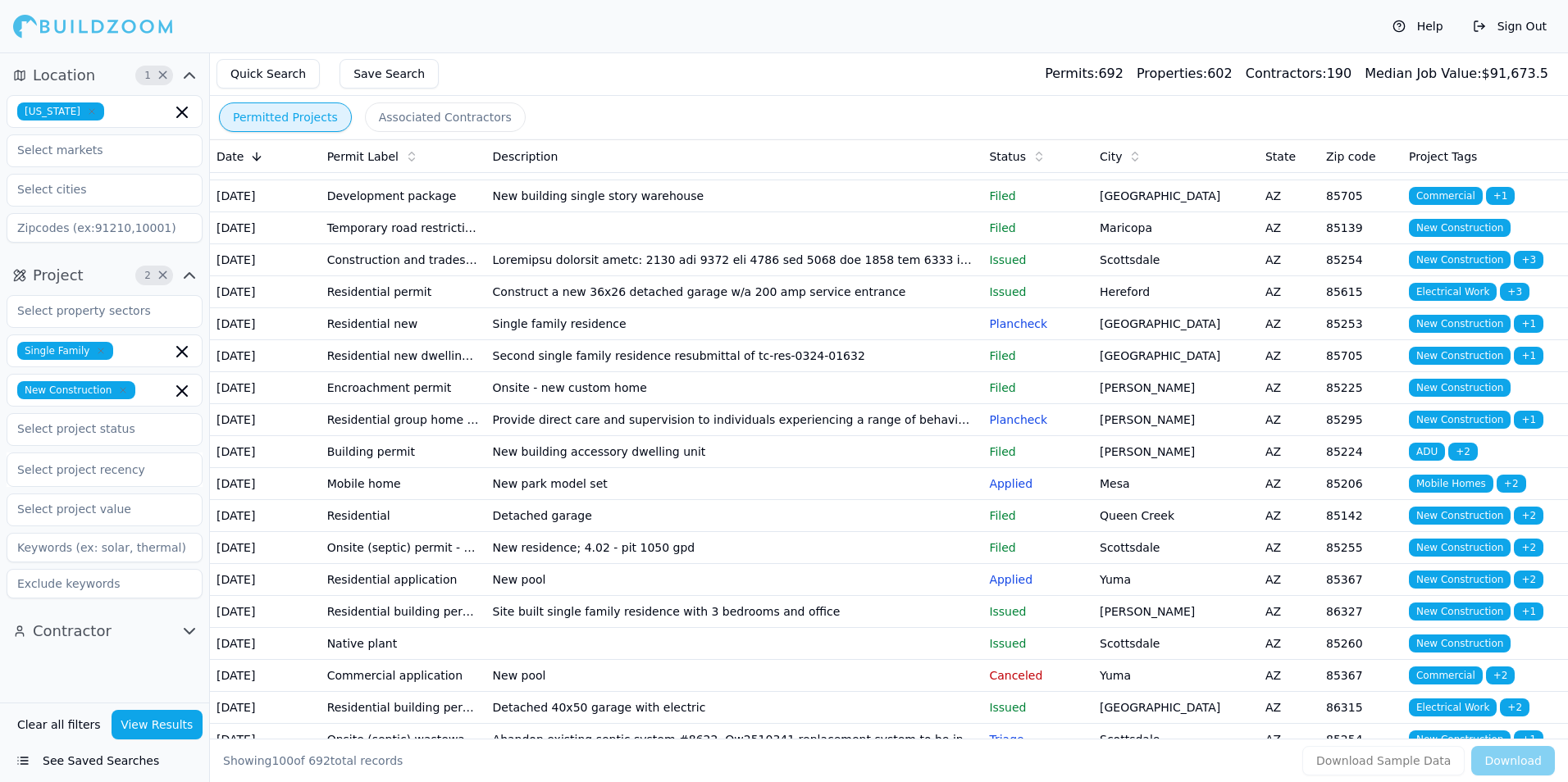
scroll to position [1066, 0]
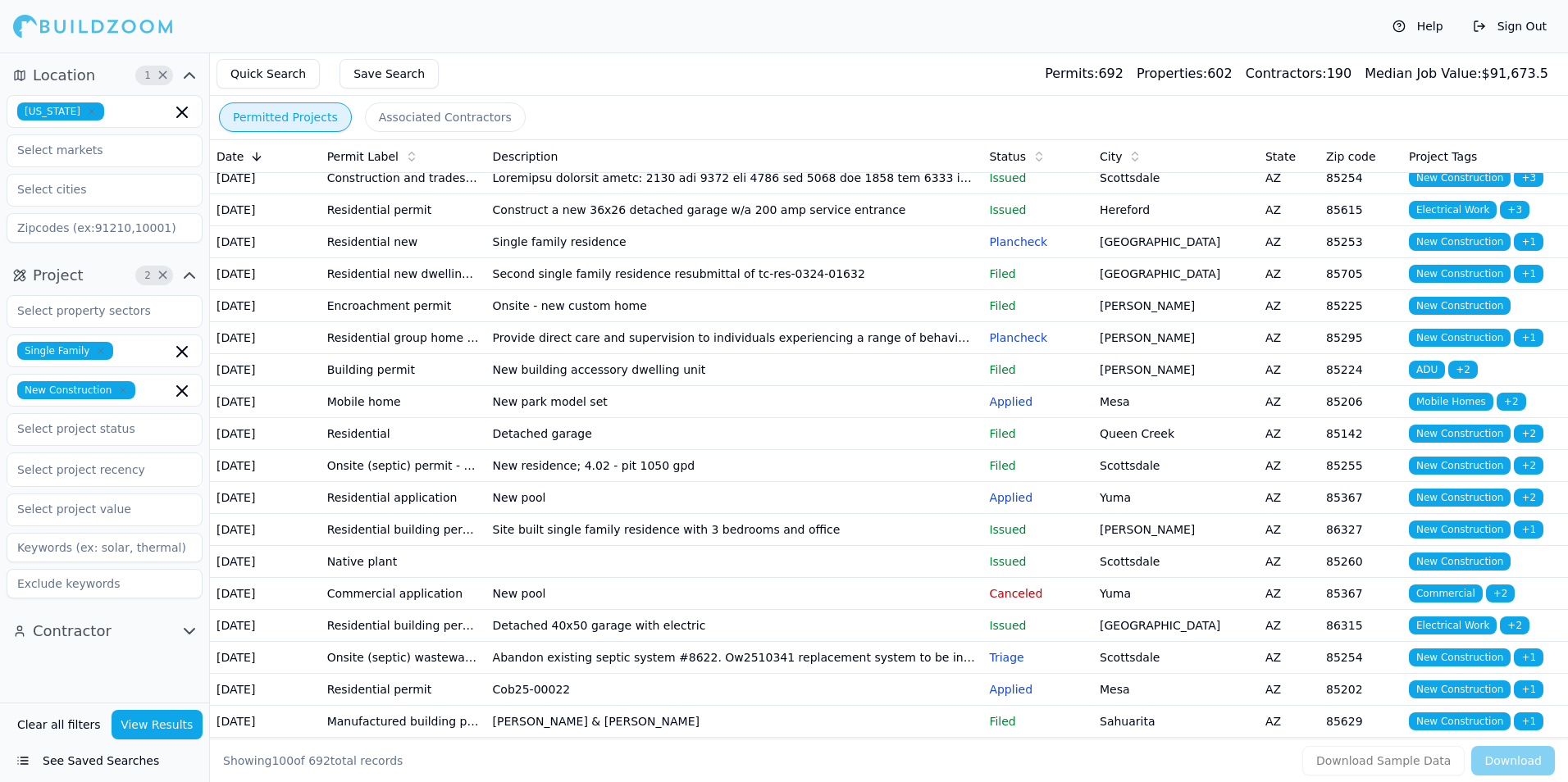
click at [1184, 195] on td "Scottsdale" at bounding box center [1176, 178] width 166 height 32
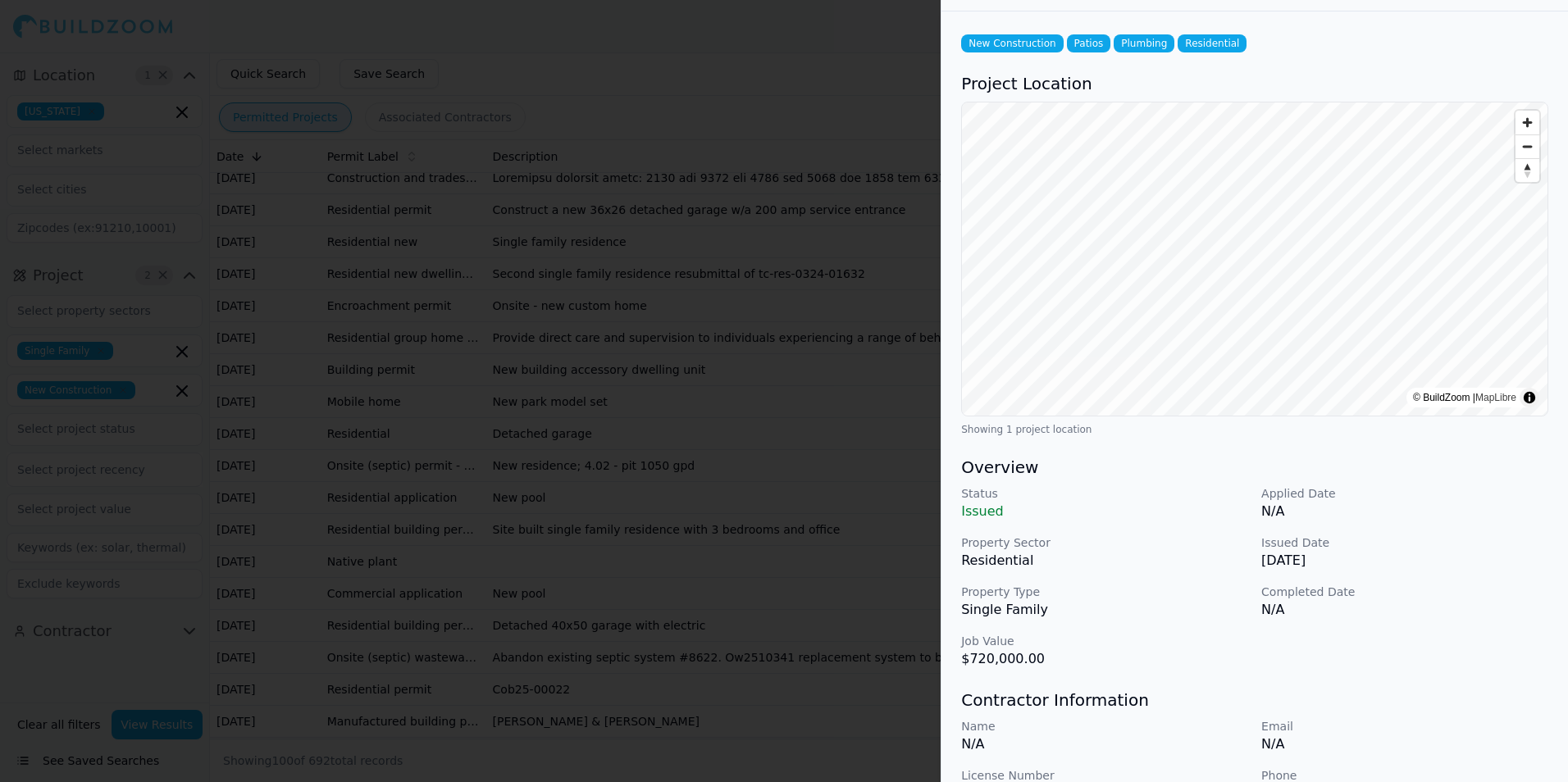
scroll to position [0, 0]
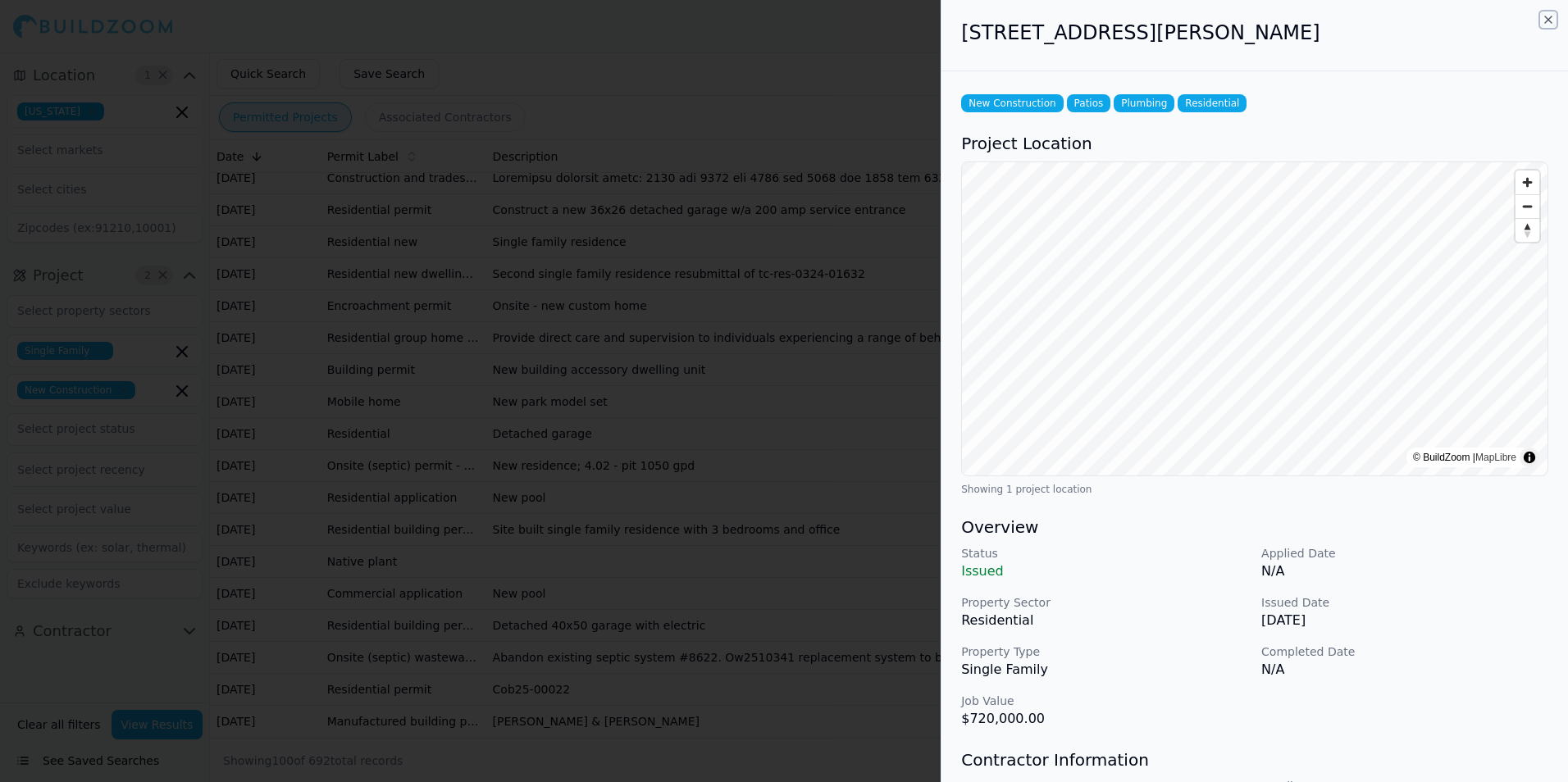
click at [1549, 22] on icon "button" at bounding box center [1547, 19] width 13 height 13
